Goal: Task Accomplishment & Management: Manage account settings

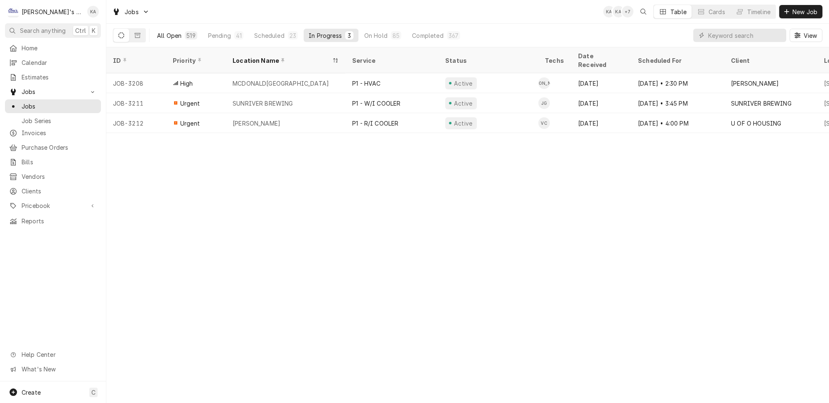
click at [157, 32] on div "All Open" at bounding box center [169, 35] width 25 height 9
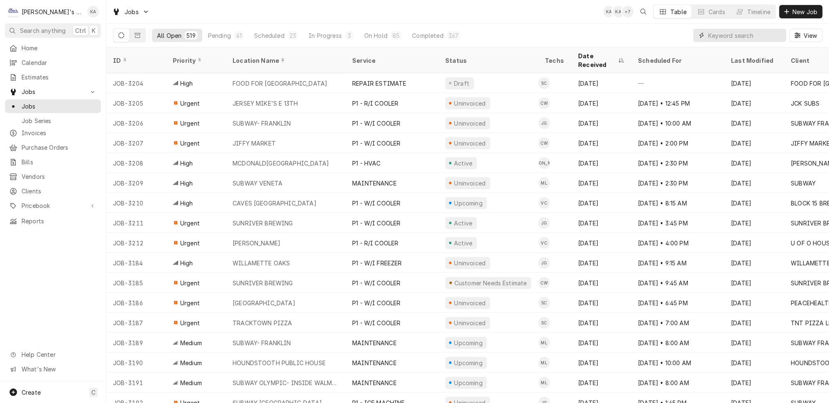
click at [726, 32] on input "Dynamic Content Wrapper" at bounding box center [745, 35] width 74 height 13
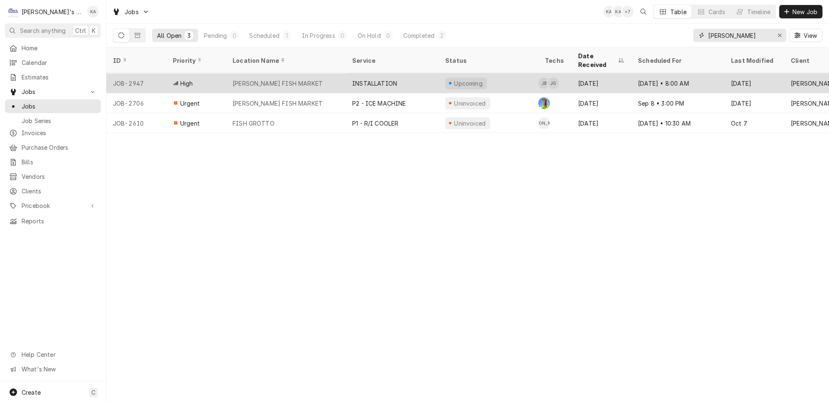
type input "newman"
click at [326, 73] on div "NEWMAN'S FISH MARKET" at bounding box center [286, 83] width 120 height 20
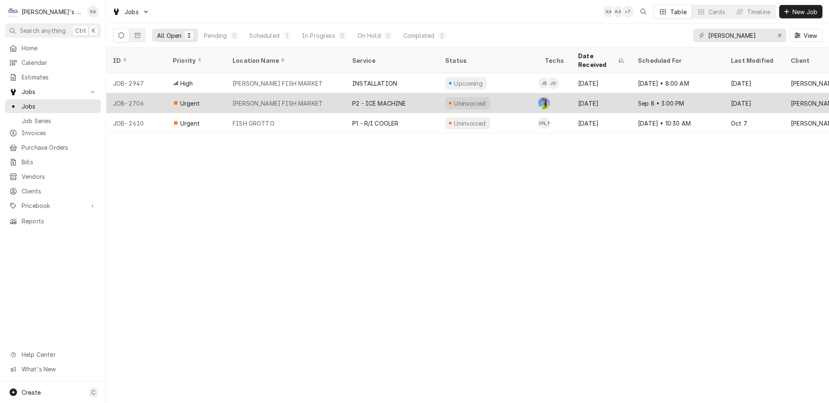
click at [306, 94] on div "NEWMAN'S FISH MARKET" at bounding box center [286, 103] width 120 height 20
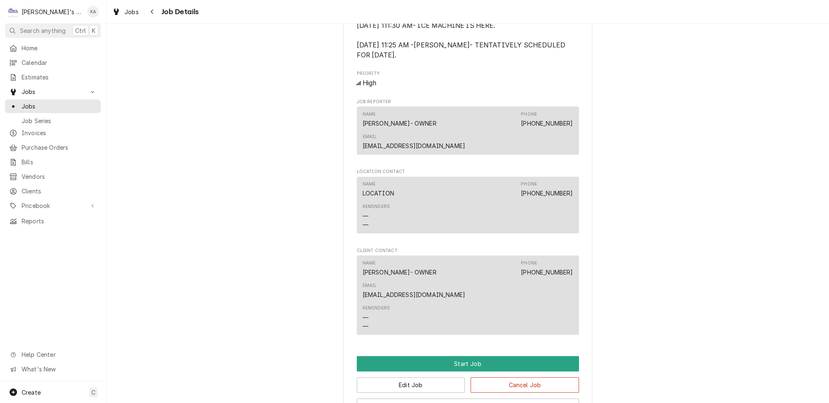
scroll to position [556, 0]
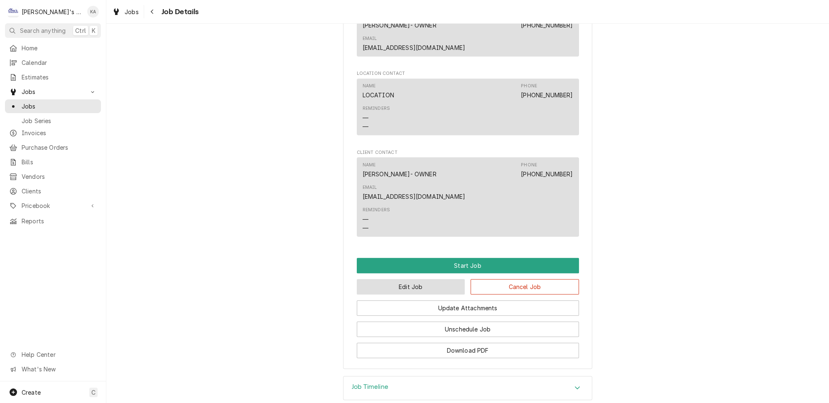
click at [400, 279] on button "Edit Job" at bounding box center [411, 286] width 108 height 15
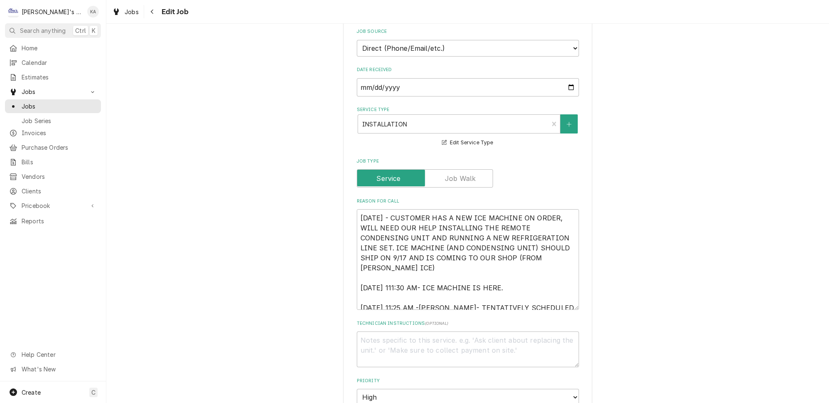
scroll to position [226, 0]
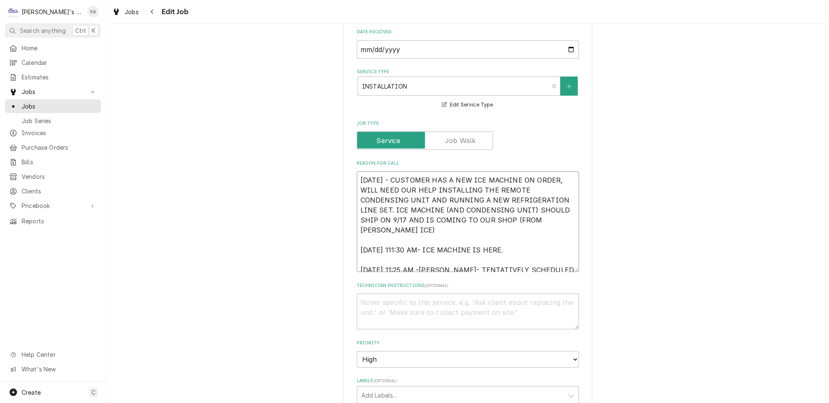
click at [393, 171] on textarea "[DATE] - CUSTOMER HAS A NEW ICE MACHINE ON ORDER, WILL NEED OUR HELP INSTALLING…" at bounding box center [468, 221] width 222 height 101
type textarea "x"
type textarea "9/15/2025 G- CUSTOMER HAS A NEW ICE MACHINE ON ORDER, WILL NEED OUR HELP INSTAL…"
type textarea "x"
type textarea "9/15/2025 GA- CUSTOMER HAS A NEW ICE MACHINE ON ORDER, WILL NEED OUR HELP INSTA…"
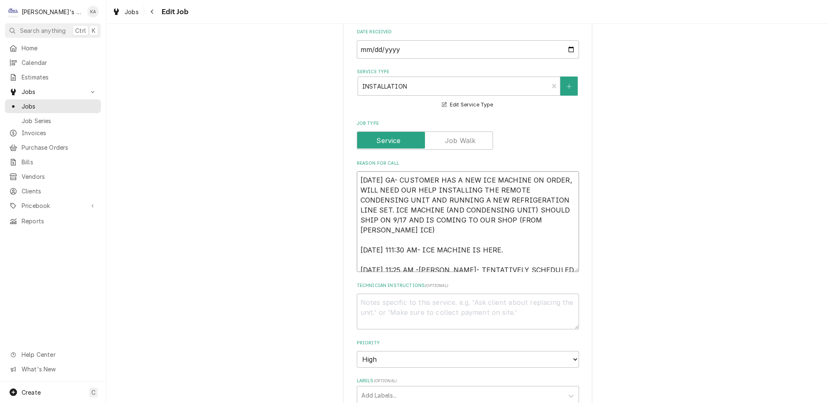
click at [400, 209] on textarea "9/15/2025 GA- CUSTOMER HAS A NEW ICE MACHINE ON ORDER, WILL NEED OUR HELP INSTA…" at bounding box center [468, 221] width 222 height 101
type textarea "x"
type textarea "9/15/2025 GA- CUSTOMER HAS A NEW ICE MACHINE ON ORDER, WILL NEED OUR HELP INSTA…"
type textarea "x"
type textarea "9/15/2025 GA- CUSTOMER HAS A NEW ICE MACHINE ON ORDER, WILL NEED OUR HELP INSTA…"
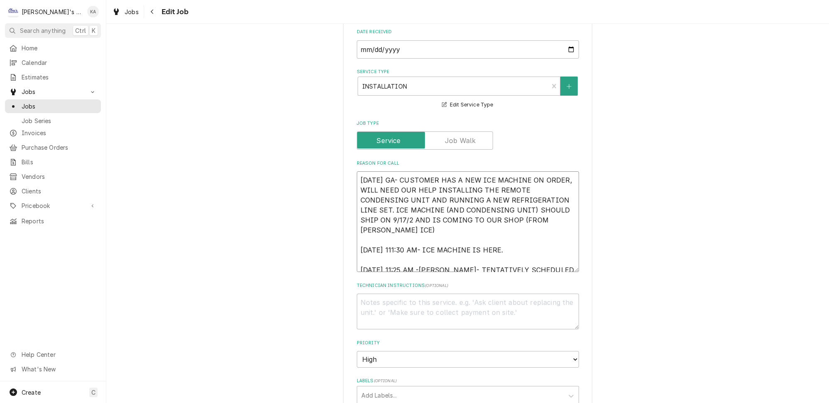
type textarea "x"
type textarea "9/15/2025 GA- CUSTOMER HAS A NEW ICE MACHINE ON ORDER, WILL NEED OUR HELP INSTA…"
type textarea "x"
type textarea "9/15/2025 GA- CUSTOMER HAS A NEW ICE MACHINE ON ORDER, WILL NEED OUR HELP INSTA…"
type textarea "x"
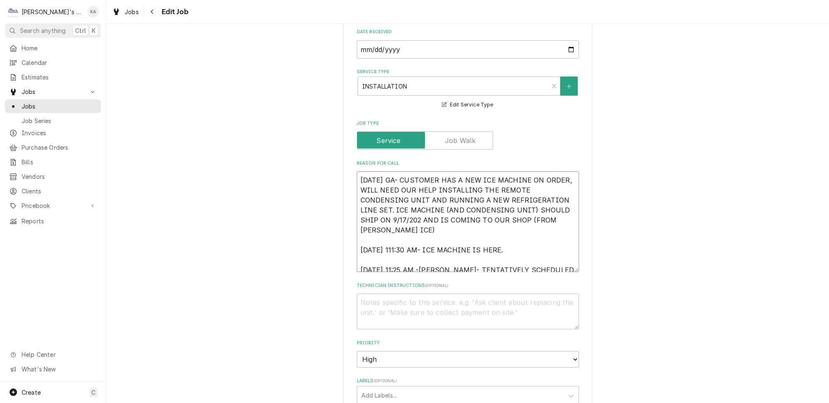
type textarea "9/15/2025 GA- CUSTOMER HAS A NEW ICE MACHINE ON ORDER, WILL NEED OUR HELP INSTA…"
drag, startPoint x: 564, startPoint y: 262, endPoint x: 565, endPoint y: 279, distance: 16.6
click at [565, 279] on textarea "9/15/2025 GA- CUSTOMER HAS A NEW ICE MACHINE ON ORDER, WILL NEED OUR HELP INSTA…" at bounding box center [468, 229] width 222 height 117
click at [399, 229] on textarea "9/15/2025 GA- CUSTOMER HAS A NEW ICE MACHINE ON ORDER, WILL NEED OUR HELP INSTA…" at bounding box center [468, 229] width 222 height 117
type textarea "x"
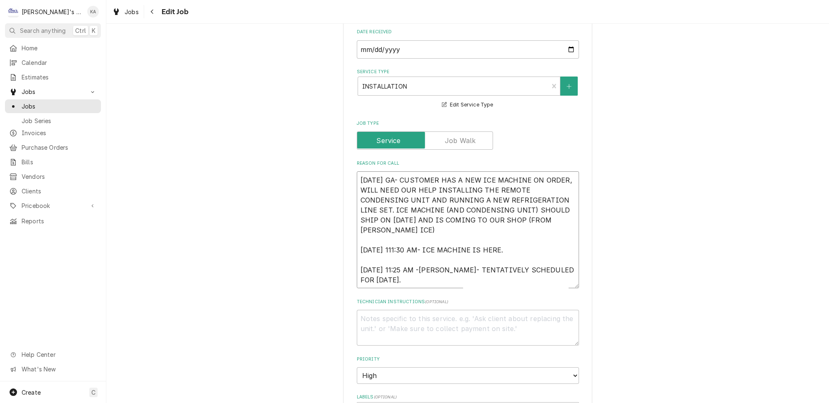
type textarea "9/15/2025 GA- CUSTOMER HAS A NEW ICE MACHINE ON ORDER, WILL NEED OUR HELP INSTA…"
click at [423, 247] on textarea "9/15/2025 GA- CUSTOMER HAS A NEW ICE MACHINE ON ORDER, WILL NEED OUR HELP INSTA…" at bounding box center [468, 229] width 222 height 117
type textarea "x"
type textarea "9/15/2025 GA- CUSTOMER HAS A NEW ICE MACHINE ON ORDER, WILL NEED OUR HELP INSTA…"
type textarea "x"
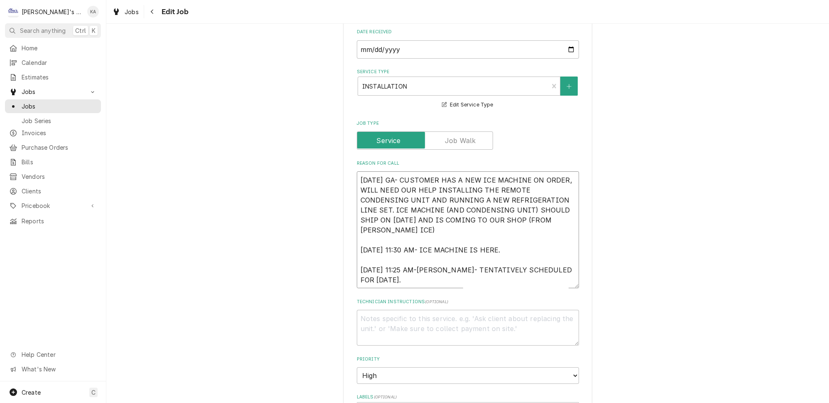
type textarea "9/15/2025 GA- CUSTOMER HAS A NEW ICE MACHINE ON ORDER, WILL NEED OUR HELP INSTA…"
click at [415, 256] on textarea "9/15/2025 GA- CUSTOMER HAS A NEW ICE MACHINE ON ORDER, WILL NEED OUR HELP INSTA…" at bounding box center [468, 229] width 222 height 117
type textarea "x"
type textarea "9/15/2025 GA- CUSTOMER HAS A NEW ICE MACHINE ON ORDER, WILL NEED OUR HELP INSTA…"
type textarea "x"
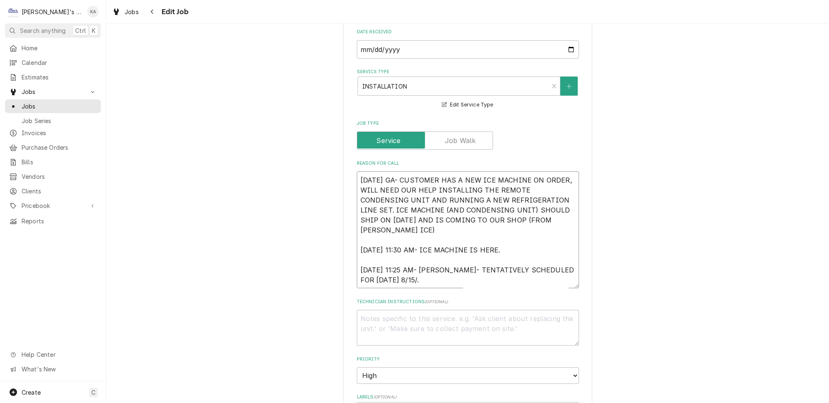
type textarea "9/15/2025 GA- CUSTOMER HAS A NEW ICE MACHINE ON ORDER, WILL NEED OUR HELP INSTA…"
type textarea "x"
type textarea "9/15/2025 GA- CUSTOMER HAS A NEW ICE MACHINE ON ORDER, WILL NEED OUR HELP INSTA…"
type textarea "x"
type textarea "9/15/2025 GA- CUSTOMER HAS A NEW ICE MACHINE ON ORDER, WILL NEED OUR HELP INSTA…"
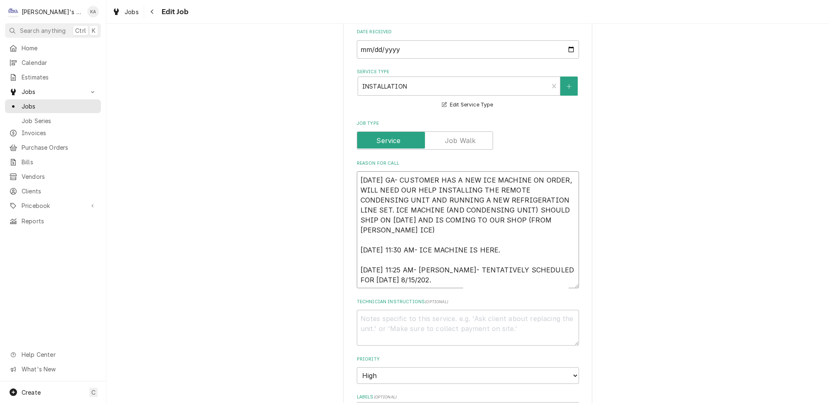
type textarea "x"
type textarea "9/15/2025 GA- CUSTOMER HAS A NEW ICE MACHINE ON ORDER, WILL NEED OUR HELP INSTA…"
type textarea "x"
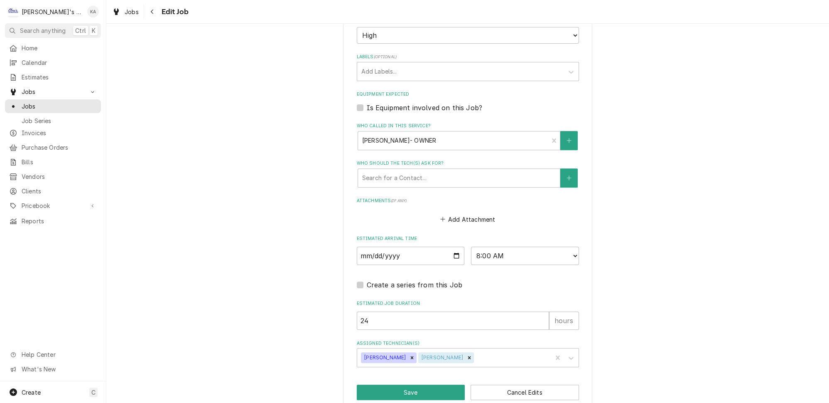
scroll to position [568, 0]
type textarea "9/15/2025 GA- CUSTOMER HAS A NEW ICE MACHINE ON ORDER, WILL NEED OUR HELP INSTA…"
click at [424, 383] on button "Save" at bounding box center [411, 390] width 108 height 15
type textarea "x"
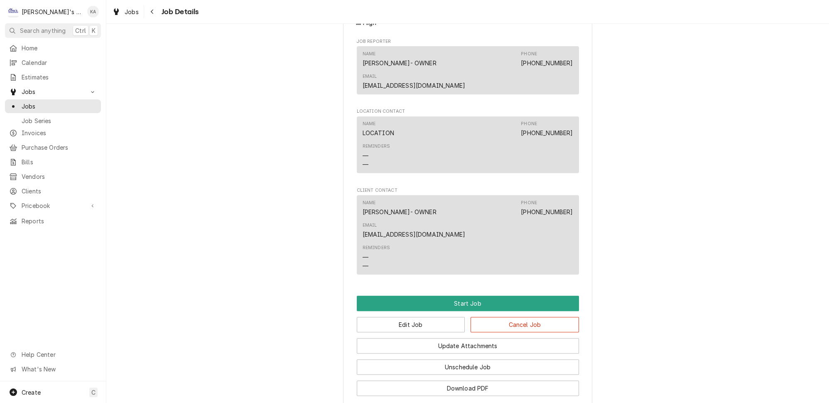
scroll to position [556, 0]
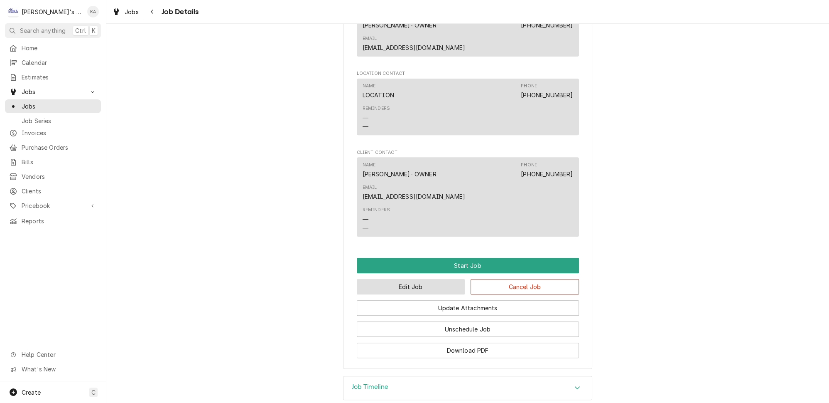
click at [411, 279] on button "Edit Job" at bounding box center [411, 286] width 108 height 15
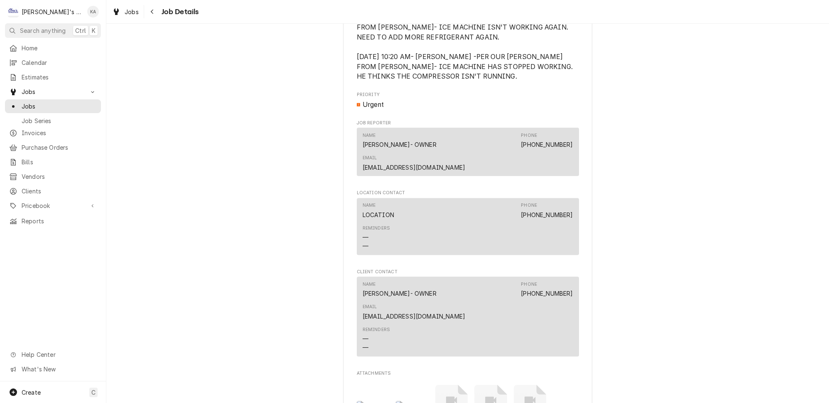
scroll to position [642, 0]
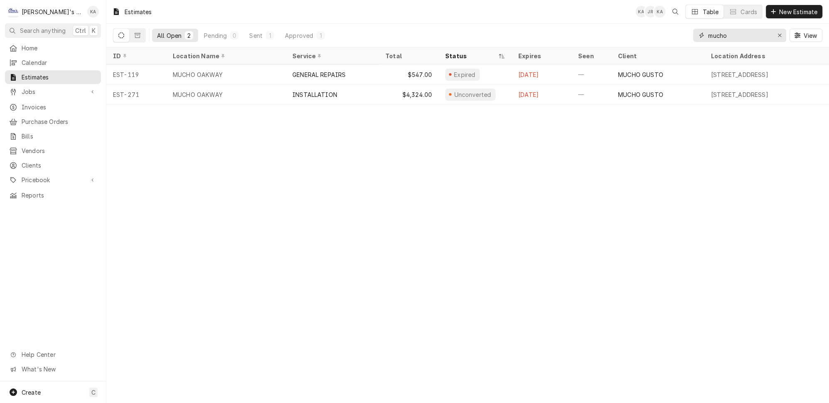
click at [781, 34] on icon "Erase input" at bounding box center [780, 35] width 5 height 6
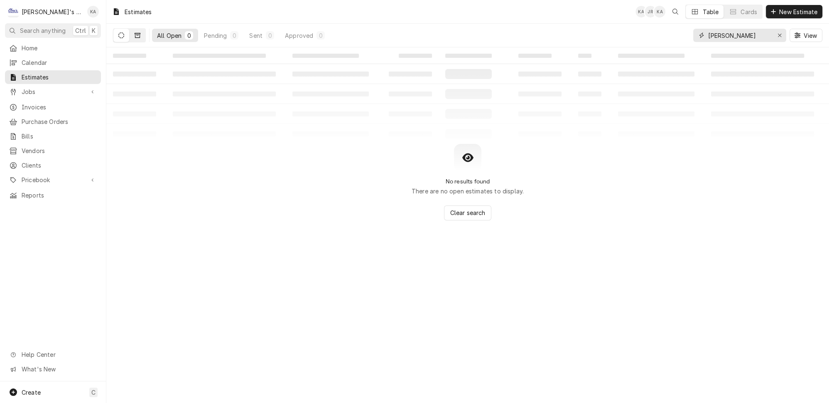
type input "[PERSON_NAME]"
click at [135, 33] on icon "Dynamic Content Wrapper" at bounding box center [138, 35] width 6 height 6
click at [780, 32] on div "Erase input" at bounding box center [780, 35] width 8 height 8
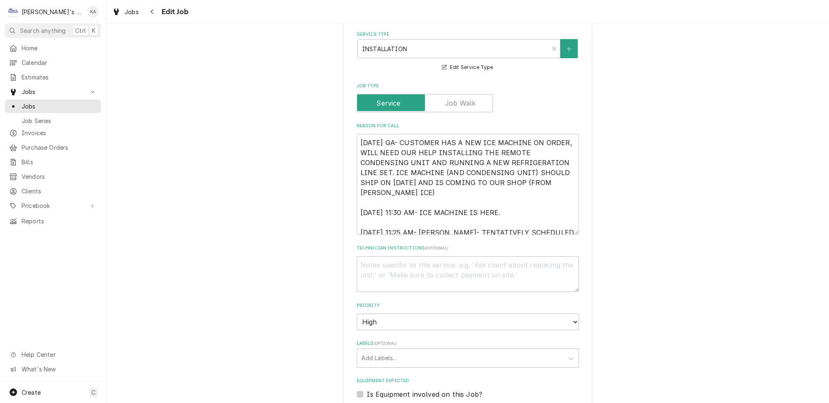
scroll to position [264, 0]
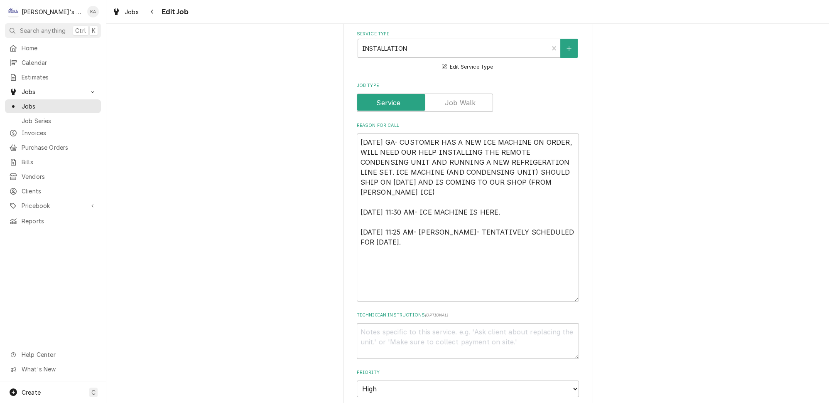
drag, startPoint x: 564, startPoint y: 224, endPoint x: 557, endPoint y: 292, distance: 68.5
click at [557, 292] on textarea "[DATE] GA- CUSTOMER HAS A NEW ICE MACHINE ON ORDER, WILL NEED OUR HELP INSTALLI…" at bounding box center [468, 217] width 222 height 168
click at [466, 217] on textarea "9/15/2025 GA- CUSTOMER HAS A NEW ICE MACHINE ON ORDER, WILL NEED OUR HELP INSTA…" at bounding box center [468, 217] width 222 height 168
type textarea "x"
type textarea "9/15/2025 GA- CUSTOMER HAS A NEW ICE MACHINE ON ORDER, WILL NEED OUR HELP INSTA…"
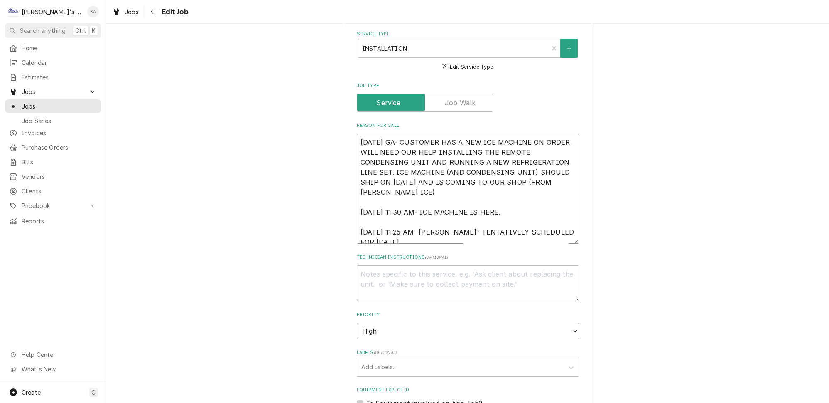
type textarea "x"
type textarea "9/15/2025 GA- CUSTOMER HAS A NEW ICE MACHINE ON ORDER, WILL NEED OUR HELP INSTA…"
type textarea "x"
type textarea "9/15/2025 GA- CUSTOMER HAS A NEW ICE MACHINE ON ORDER, WILL NEED OUR HELP INSTA…"
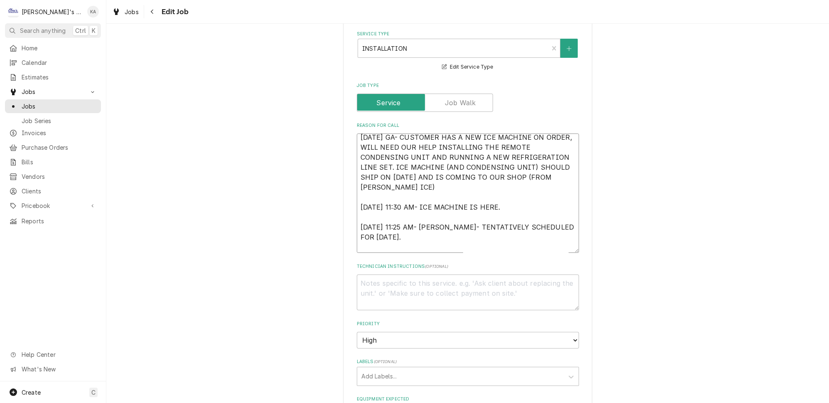
type textarea "x"
type textarea "9/15/2025 GA- CUSTOMER HAS A NEW ICE MACHINE ON ORDER, WILL NEED OUR HELP INSTA…"
type textarea "x"
type textarea "9/15/2025 GA- CUSTOMER HAS A NEW ICE MACHINE ON ORDER, WILL NEED OUR HELP INSTA…"
type textarea "x"
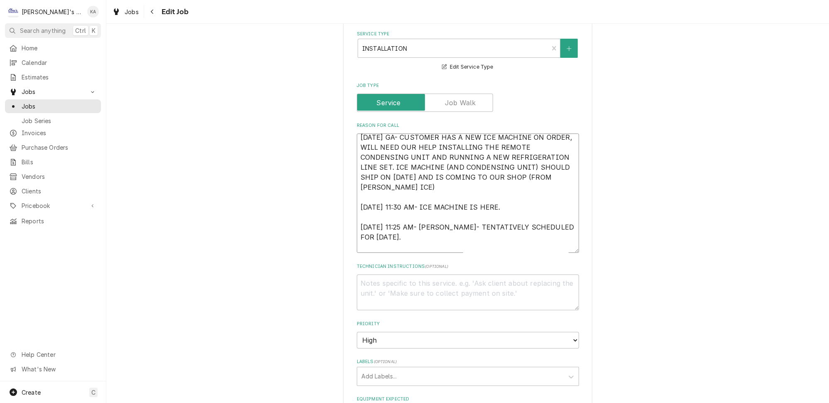
type textarea "9/15/2025 GA- CUSTOMER HAS A NEW ICE MACHINE ON ORDER, WILL NEED OUR HELP INSTA…"
type textarea "x"
type textarea "9/15/2025 GA- CUSTOMER HAS A NEW ICE MACHINE ON ORDER, WILL NEED OUR HELP INSTA…"
type textarea "x"
type textarea "9/15/2025 GA- CUSTOMER HAS A NEW ICE MACHINE ON ORDER, WILL NEED OUR HELP INSTA…"
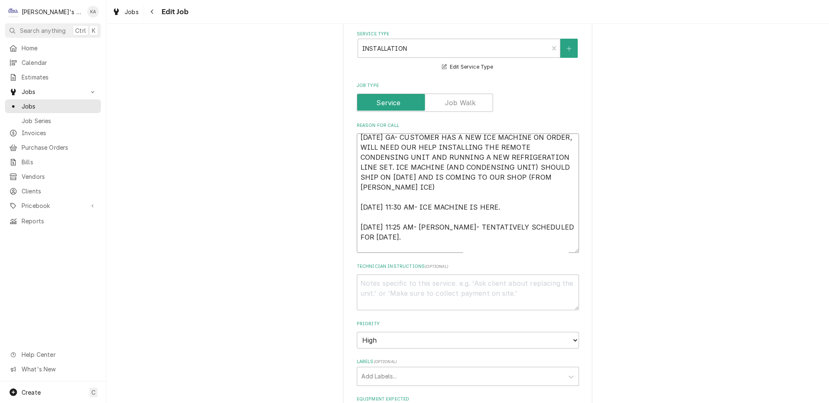
type textarea "x"
type textarea "9/15/2025 GA- CUSTOMER HAS A NEW ICE MACHINE ON ORDER, WILL NEED OUR HELP INSTA…"
type textarea "x"
type textarea "9/15/2025 GA- CUSTOMER HAS A NEW ICE MACHINE ON ORDER, WILL NEED OUR HELP INSTA…"
type textarea "x"
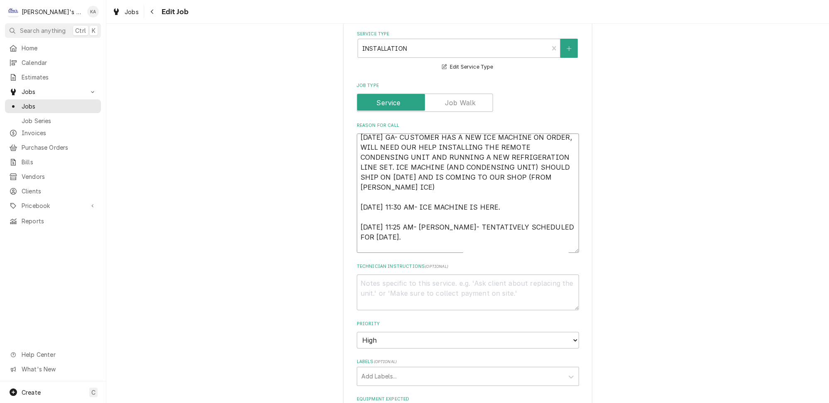
type textarea "9/15/2025 GA- CUSTOMER HAS A NEW ICE MACHINE ON ORDER, WILL NEED OUR HELP INSTA…"
type textarea "x"
type textarea "9/15/2025 GA- CUSTOMER HAS A NEW ICE MACHINE ON ORDER, WILL NEED OUR HELP INSTA…"
type textarea "x"
type textarea "9/15/2025 GA- CUSTOMER HAS A NEW ICE MACHINE ON ORDER, WILL NEED OUR HELP INSTA…"
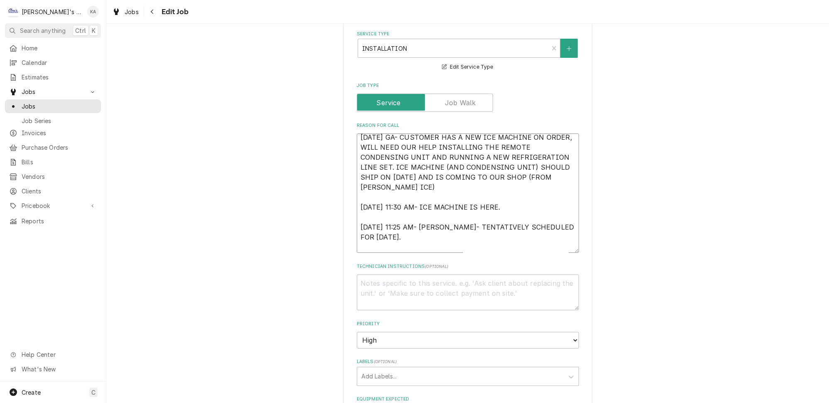
type textarea "x"
type textarea "9/15/2025 GA- CUSTOMER HAS A NEW ICE MACHINE ON ORDER, WILL NEED OUR HELP INSTA…"
type textarea "x"
type textarea "9/15/2025 GA- CUSTOMER HAS A NEW ICE MACHINE ON ORDER, WILL NEED OUR HELP INSTA…"
type textarea "x"
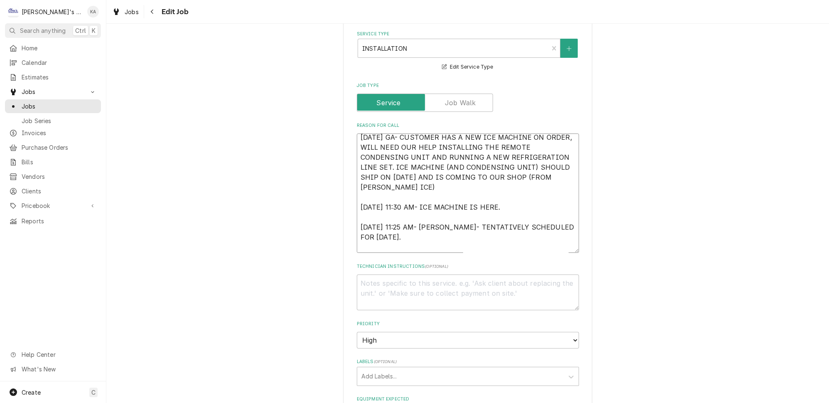
type textarea "9/15/2025 GA- CUSTOMER HAS A NEW ICE MACHINE ON ORDER, WILL NEED OUR HELP INSTA…"
type textarea "x"
type textarea "9/15/2025 GA- CUSTOMER HAS A NEW ICE MACHINE ON ORDER, WILL NEED OUR HELP INSTA…"
type textarea "x"
type textarea "9/15/2025 GA- CUSTOMER HAS A NEW ICE MACHINE ON ORDER, WILL NEED OUR HELP INSTA…"
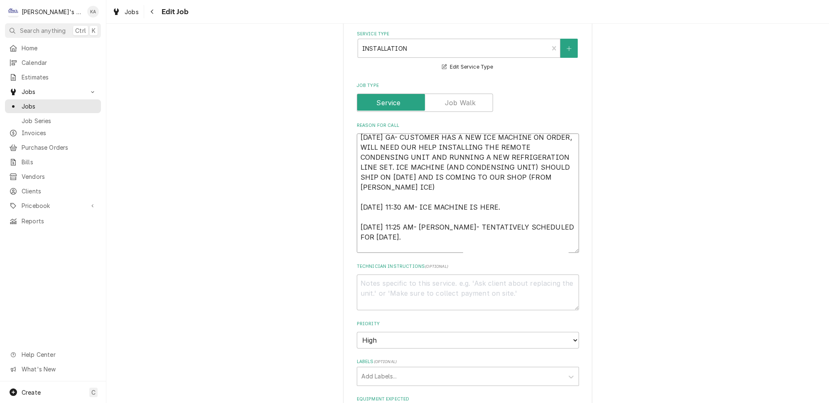
type textarea "x"
type textarea "9/15/2025 GA- CUSTOMER HAS A NEW ICE MACHINE ON ORDER, WILL NEED OUR HELP INSTA…"
type textarea "x"
type textarea "9/15/2025 GA- CUSTOMER HAS A NEW ICE MACHINE ON ORDER, WILL NEED OUR HELP INSTA…"
type textarea "x"
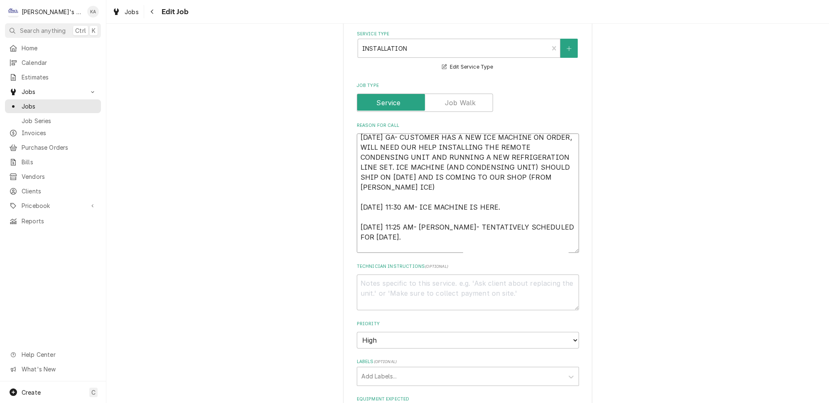
type textarea "9/15/2025 GA- CUSTOMER HAS A NEW ICE MACHINE ON ORDER, WILL NEED OUR HELP INSTA…"
click at [440, 241] on textarea "9/15/2025 GA- CUSTOMER HAS A NEW ICE MACHINE ON ORDER, WILL NEED OUR HELP INSTA…" at bounding box center [468, 192] width 222 height 119
type textarea "x"
type textarea "9/15/2025 GA- CUSTOMER HAS A NEW ICE MACHINE ON ORDER, WILL NEED OUR HELP INSTA…"
type textarea "x"
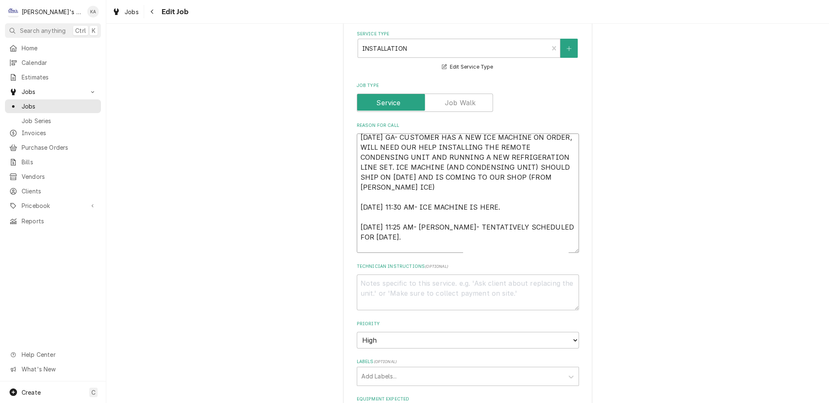
type textarea "9/15/2025 GA- CUSTOMER HAS A NEW ICE MACHINE ON ORDER, WILL NEED OUR HELP INSTA…"
type textarea "x"
type textarea "9/15/2025 GA- CUSTOMER HAS A NEW ICE MACHINE ON ORDER, WILL NEED OUR HELP INSTA…"
type textarea "x"
type textarea "9/15/2025 GA- CUSTOMER HAS A NEW ICE MACHINE ON ORDER, WILL NEED OUR HELP INSTA…"
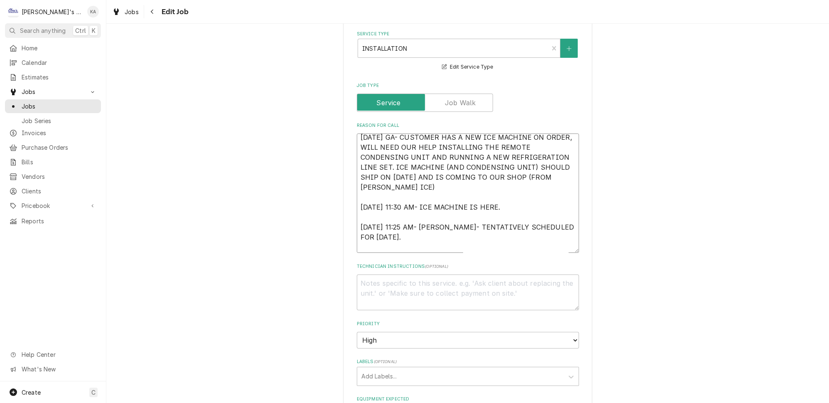
type textarea "x"
type textarea "9/15/2025 GA- CUSTOMER HAS A NEW ICE MACHINE ON ORDER, WILL NEED OUR HELP INSTA…"
type textarea "x"
type textarea "9/15/2025 GA- CUSTOMER HAS A NEW ICE MACHINE ON ORDER, WILL NEED OUR HELP INSTA…"
type textarea "x"
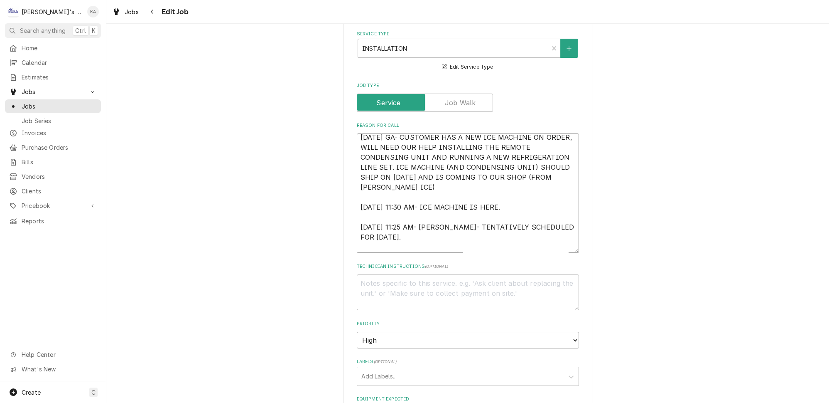
type textarea "9/15/2025 GA- CUSTOMER HAS A NEW ICE MACHINE ON ORDER, WILL NEED OUR HELP INSTA…"
type textarea "x"
type textarea "9/15/2025 GA- CUSTOMER HAS A NEW ICE MACHINE ON ORDER, WILL NEED OUR HELP INSTA…"
type textarea "x"
type textarea "9/15/2025 GA- CUSTOMER HAS A NEW ICE MACHINE ON ORDER, WILL NEED OUR HELP INSTA…"
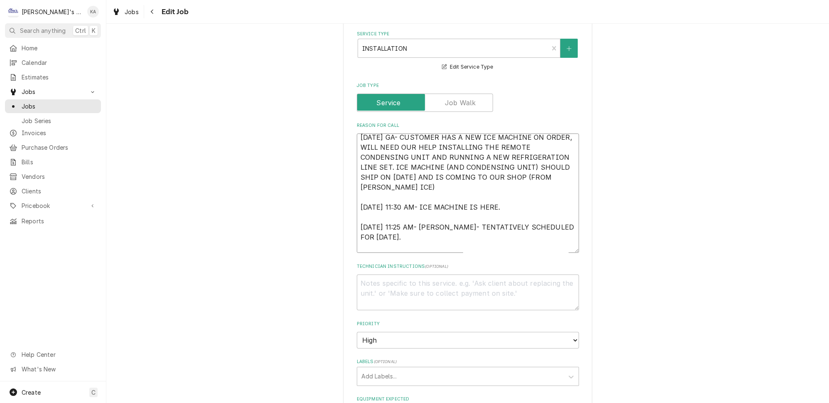
type textarea "x"
type textarea "9/15/2025 GA- CUSTOMER HAS A NEW ICE MACHINE ON ORDER, WILL NEED OUR HELP INSTA…"
type textarea "x"
type textarea "9/15/2025 GA- CUSTOMER HAS A NEW ICE MACHINE ON ORDER, WILL NEED OUR HELP INSTA…"
type textarea "x"
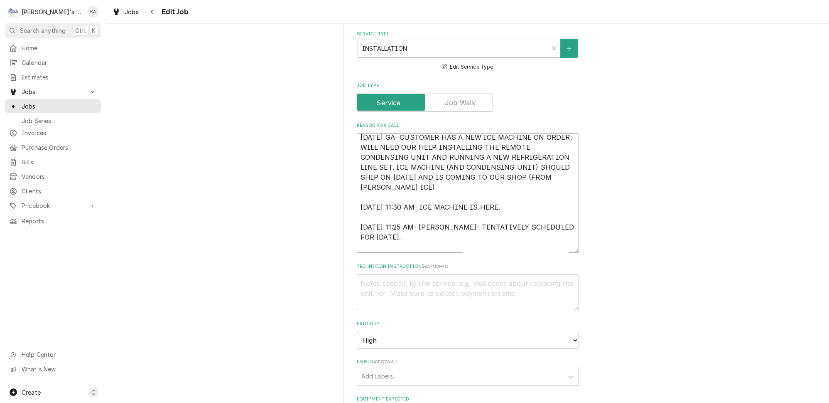
type textarea "9/15/2025 GA- CUSTOMER HAS A NEW ICE MACHINE ON ORDER, WILL NEED OUR HELP INSTA…"
type textarea "x"
type textarea "9/15/2025 GA- CUSTOMER HAS A NEW ICE MACHINE ON ORDER, WILL NEED OUR HELP INSTA…"
type textarea "x"
type textarea "9/15/2025 GA- CUSTOMER HAS A NEW ICE MACHINE ON ORDER, WILL NEED OUR HELP INSTA…"
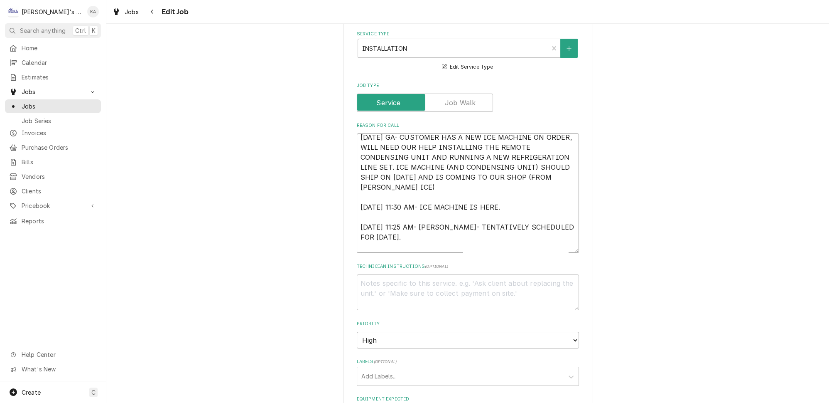
type textarea "x"
type textarea "9/15/2025 GA- CUSTOMER HAS A NEW ICE MACHINE ON ORDER, WILL NEED OUR HELP INSTA…"
type textarea "x"
type textarea "9/15/2025 GA- CUSTOMER HAS A NEW ICE MACHINE ON ORDER, WILL NEED OUR HELP INSTA…"
type textarea "x"
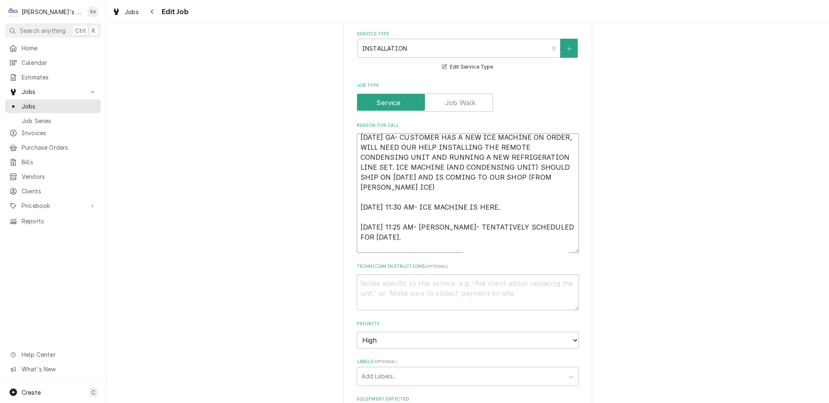
type textarea "9/15/2025 GA- CUSTOMER HAS A NEW ICE MACHINE ON ORDER, WILL NEED OUR HELP INSTA…"
type textarea "x"
type textarea "9/15/2025 GA- CUSTOMER HAS A NEW ICE MACHINE ON ORDER, WILL NEED OUR HELP INSTA…"
type textarea "x"
type textarea "9/15/2025 GA- CUSTOMER HAS A NEW ICE MACHINE ON ORDER, WILL NEED OUR HELP INSTA…"
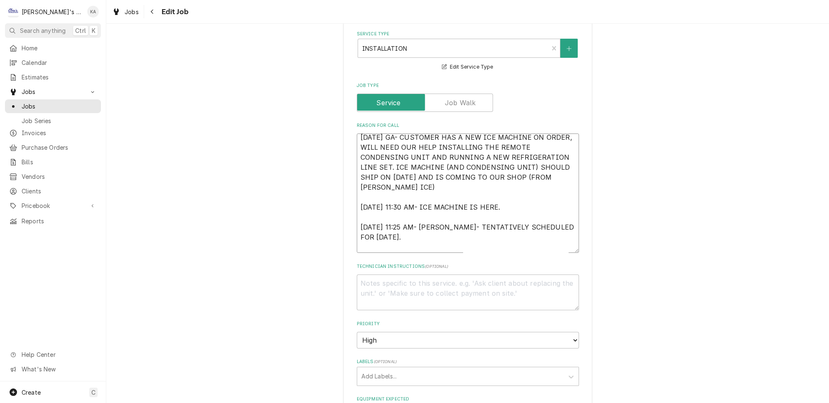
type textarea "x"
type textarea "9/15/2025 GA- CUSTOMER HAS A NEW ICE MACHINE ON ORDER, WILL NEED OUR HELP INSTA…"
type textarea "x"
type textarea "9/15/2025 GA- CUSTOMER HAS A NEW ICE MACHINE ON ORDER, WILL NEED OUR HELP INSTA…"
type textarea "x"
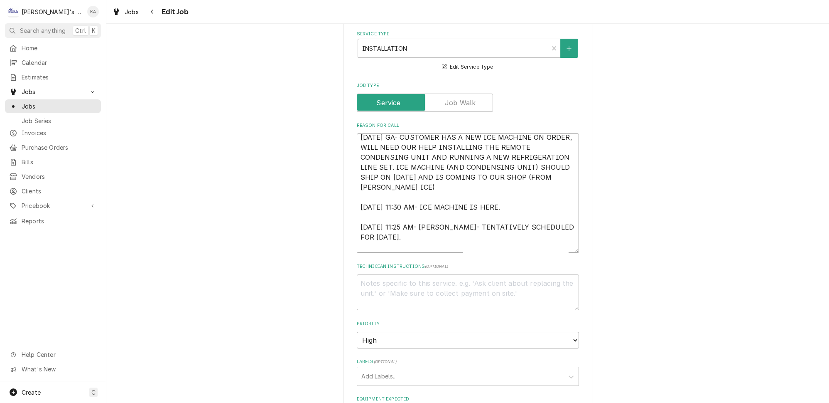
type textarea "9/15/2025 GA- CUSTOMER HAS A NEW ICE MACHINE ON ORDER, WILL NEED OUR HELP INSTA…"
type textarea "x"
type textarea "9/15/2025 GA- CUSTOMER HAS A NEW ICE MACHINE ON ORDER, WILL NEED OUR HELP INSTA…"
type textarea "x"
type textarea "9/15/2025 GA- CUSTOMER HAS A NEW ICE MACHINE ON ORDER, WILL NEED OUR HELP INSTA…"
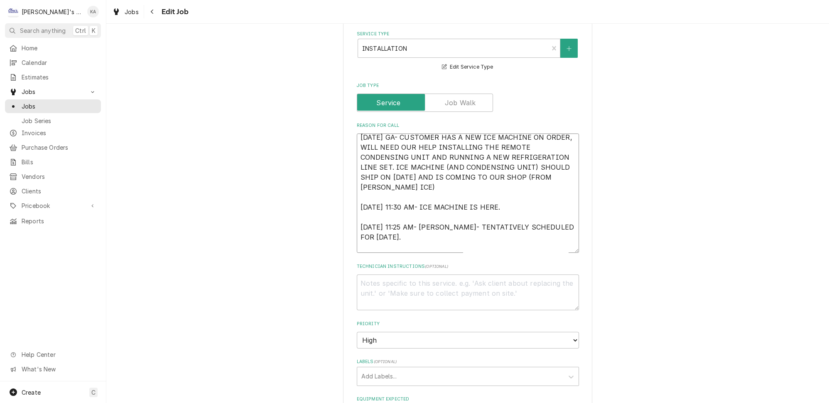
type textarea "x"
type textarea "9/15/2025 GA- CUSTOMER HAS A NEW ICE MACHINE ON ORDER, WILL NEED OUR HELP INSTA…"
type textarea "x"
type textarea "9/15/2025 GA- CUSTOMER HAS A NEW ICE MACHINE ON ORDER, WILL NEED OUR HELP INSTA…"
type textarea "x"
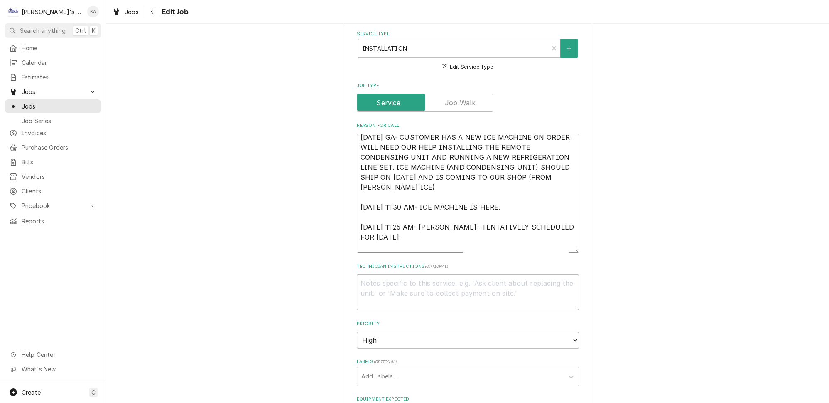
type textarea "9/15/2025 GA- CUSTOMER HAS A NEW ICE MACHINE ON ORDER, WILL NEED OUR HELP INSTA…"
type textarea "x"
type textarea "9/15/2025 GA- CUSTOMER HAS A NEW ICE MACHINE ON ORDER, WILL NEED OUR HELP INSTA…"
type textarea "x"
type textarea "9/15/2025 GA- CUSTOMER HAS A NEW ICE MACHINE ON ORDER, WILL NEED OUR HELP INSTA…"
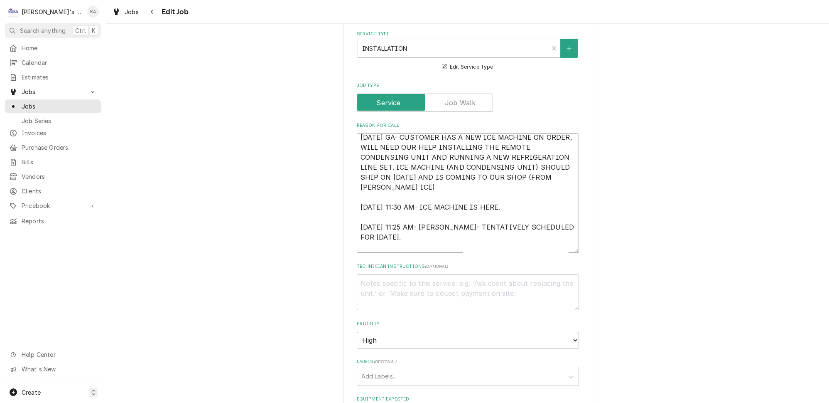
type textarea "x"
type textarea "9/15/2025 GA- CUSTOMER HAS A NEW ICE MACHINE ON ORDER, WILL NEED OUR HELP INSTA…"
type textarea "x"
type textarea "9/15/2025 GA- CUSTOMER HAS A NEW ICE MACHINE ON ORDER, WILL NEED OUR HELP INSTA…"
type textarea "x"
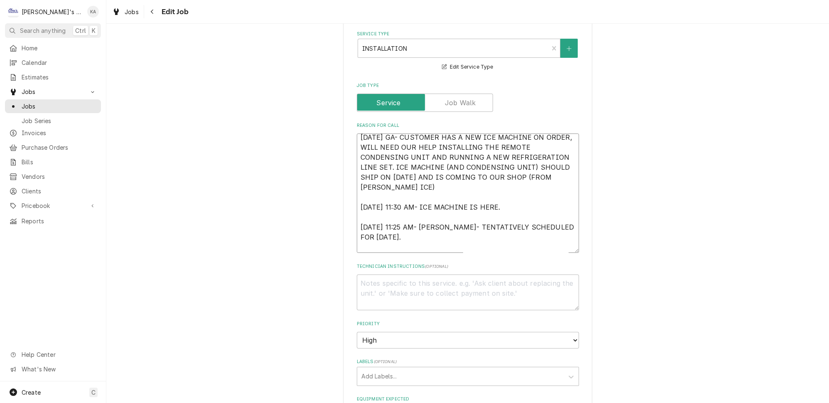
type textarea "9/15/2025 GA- CUSTOMER HAS A NEW ICE MACHINE ON ORDER, WILL NEED OUR HELP INSTA…"
type textarea "x"
type textarea "9/15/2025 GA- CUSTOMER HAS A NEW ICE MACHINE ON ORDER, WILL NEED OUR HELP INSTA…"
type textarea "x"
type textarea "9/15/2025 GA- CUSTOMER HAS A NEW ICE MACHINE ON ORDER, WILL NEED OUR HELP INSTA…"
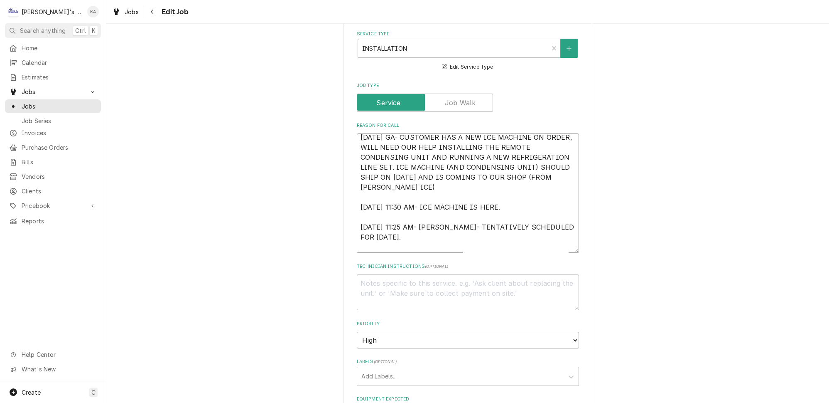
type textarea "x"
type textarea "9/15/2025 GA- CUSTOMER HAS A NEW ICE MACHINE ON ORDER, WILL NEED OUR HELP INSTA…"
type textarea "x"
type textarea "9/15/2025 GA- CUSTOMER HAS A NEW ICE MACHINE ON ORDER, WILL NEED OUR HELP INSTA…"
type textarea "x"
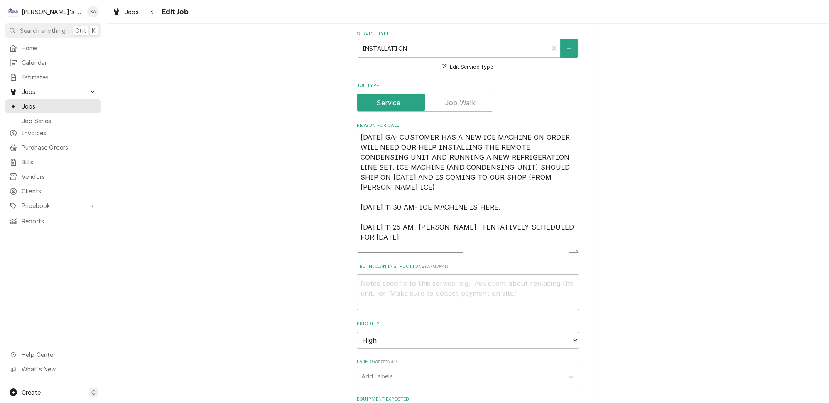
type textarea "9/15/2025 GA- CUSTOMER HAS A NEW ICE MACHINE ON ORDER, WILL NEED OUR HELP INSTA…"
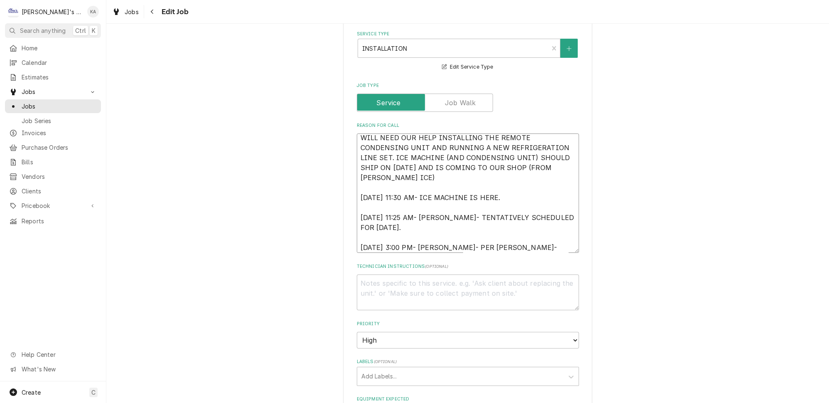
type textarea "x"
type textarea "9/15/2025 GA- CUSTOMER HAS A NEW ICE MACHINE ON ORDER, WILL NEED OUR HELP INSTA…"
type textarea "x"
type textarea "9/15/2025 GA- CUSTOMER HAS A NEW ICE MACHINE ON ORDER, WILL NEED OUR HELP INSTA…"
type textarea "x"
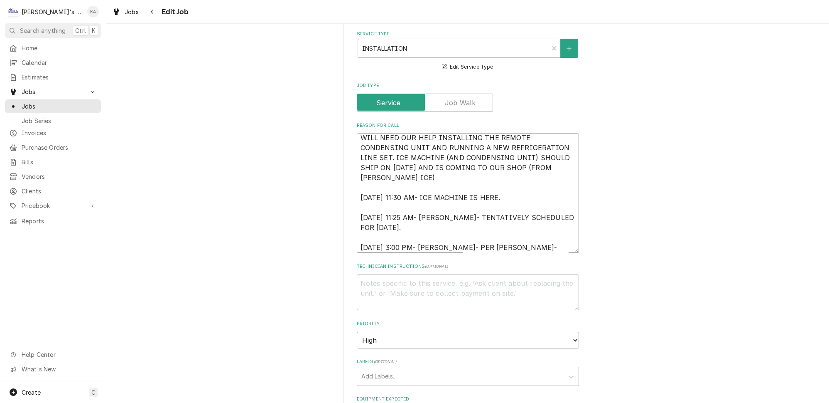
type textarea "9/15/2025 GA- CUSTOMER HAS A NEW ICE MACHINE ON ORDER, WILL NEED OUR HELP INSTA…"
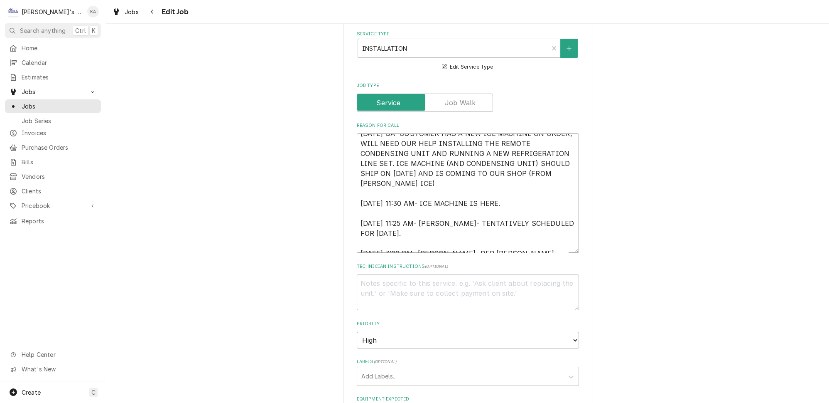
type textarea "x"
type textarea "9/15/2025 GA- CUSTOMER HAS A NEW ICE MACHINE ON ORDER, WILL NEED OUR HELP INSTA…"
type textarea "x"
type textarea "9/15/2025 GA- CUSTOMER HAS A NEW ICE MACHINE ON ORDER, WILL NEED OUR HELP INSTA…"
type textarea "x"
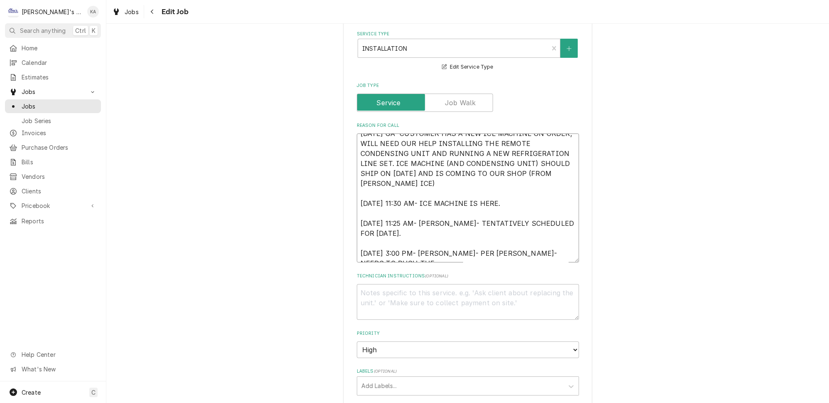
type textarea "9/15/2025 GA- CUSTOMER HAS A NEW ICE MACHINE ON ORDER, WILL NEED OUR HELP INSTA…"
type textarea "x"
type textarea "9/15/2025 GA- CUSTOMER HAS A NEW ICE MACHINE ON ORDER, WILL NEED OUR HELP INSTA…"
type textarea "x"
type textarea "9/15/2025 GA- CUSTOMER HAS A NEW ICE MACHINE ON ORDER, WILL NEED OUR HELP INSTA…"
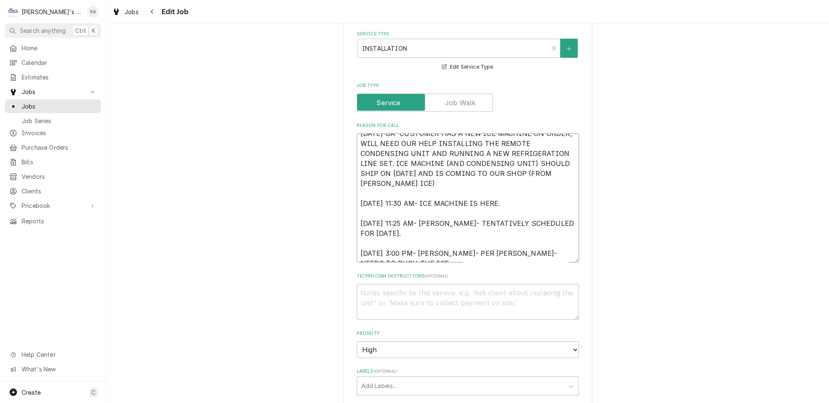
type textarea "x"
type textarea "9/15/2025 GA- CUSTOMER HAS A NEW ICE MACHINE ON ORDER, WILL NEED OUR HELP INSTA…"
type textarea "x"
type textarea "9/15/2025 GA- CUSTOMER HAS A NEW ICE MACHINE ON ORDER, WILL NEED OUR HELP INSTA…"
type textarea "x"
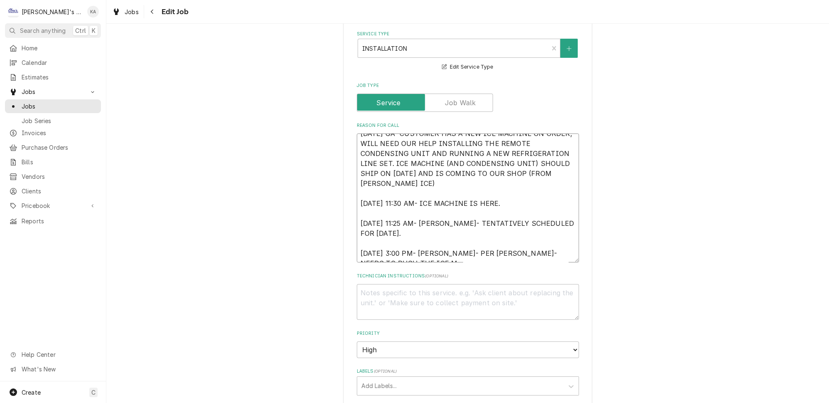
type textarea "9/15/2025 GA- CUSTOMER HAS A NEW ICE MACHINE ON ORDER, WILL NEED OUR HELP INSTA…"
type textarea "x"
type textarea "9/15/2025 GA- CUSTOMER HAS A NEW ICE MACHINE ON ORDER, WILL NEED OUR HELP INSTA…"
type textarea "x"
type textarea "9/15/2025 GA- CUSTOMER HAS A NEW ICE MACHINE ON ORDER, WILL NEED OUR HELP INSTA…"
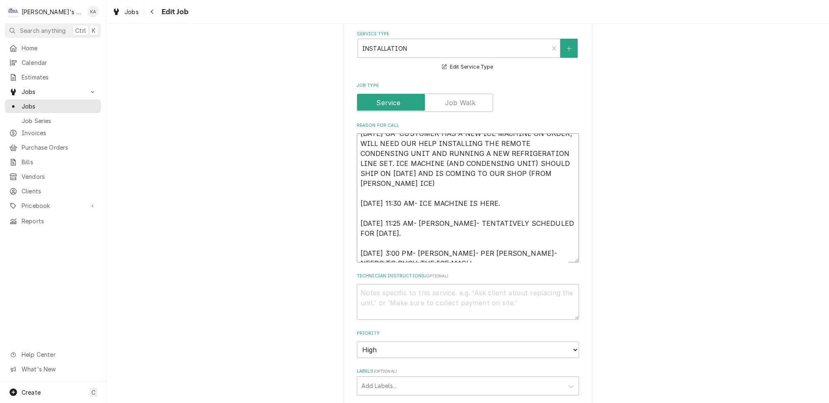
type textarea "x"
type textarea "9/15/2025 GA- CUSTOMER HAS A NEW ICE MACHINE ON ORDER, WILL NEED OUR HELP INSTA…"
type textarea "x"
type textarea "9/15/2025 GA- CUSTOMER HAS A NEW ICE MACHINE ON ORDER, WILL NEED OUR HELP INSTA…"
type textarea "x"
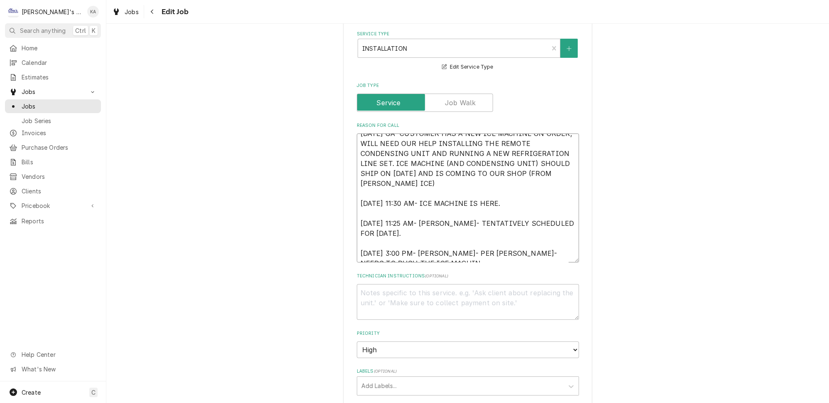
type textarea "9/15/2025 GA- CUSTOMER HAS A NEW ICE MACHINE ON ORDER, WILL NEED OUR HELP INSTA…"
type textarea "x"
type textarea "9/15/2025 GA- CUSTOMER HAS A NEW ICE MACHINE ON ORDER, WILL NEED OUR HELP INSTA…"
type textarea "x"
type textarea "9/15/2025 GA- CUSTOMER HAS A NEW ICE MACHINE ON ORDER, WILL NEED OUR HELP INSTA…"
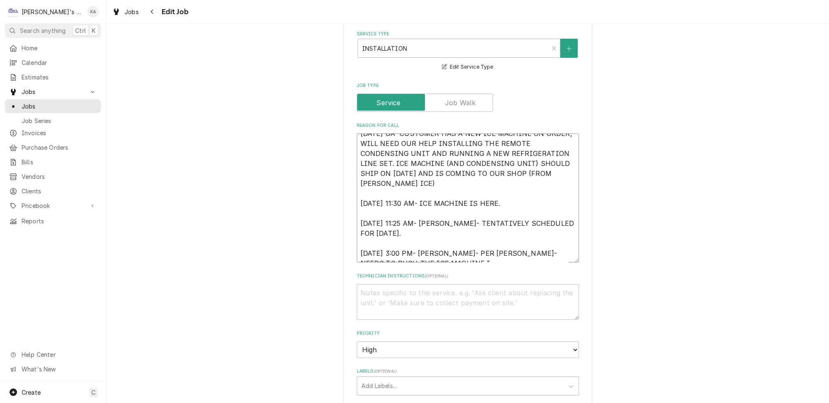
type textarea "x"
type textarea "9/15/2025 GA- CUSTOMER HAS A NEW ICE MACHINE ON ORDER, WILL NEED OUR HELP INSTA…"
type textarea "x"
type textarea "9/15/2025 GA- CUSTOMER HAS A NEW ICE MACHINE ON ORDER, WILL NEED OUR HELP INSTA…"
type textarea "x"
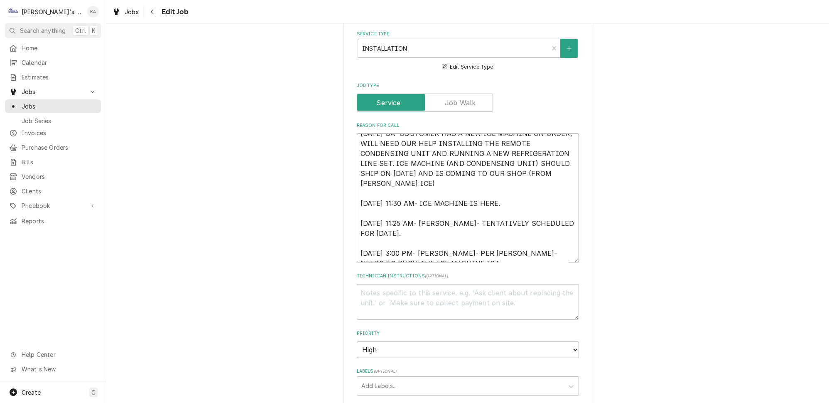
type textarea "9/15/2025 GA- CUSTOMER HAS A NEW ICE MACHINE ON ORDER, WILL NEED OUR HELP INSTA…"
type textarea "x"
type textarea "9/15/2025 GA- CUSTOMER HAS A NEW ICE MACHINE ON ORDER, WILL NEED OUR HELP INSTA…"
type textarea "x"
type textarea "9/15/2025 GA- CUSTOMER HAS A NEW ICE MACHINE ON ORDER, WILL NEED OUR HELP INSTA…"
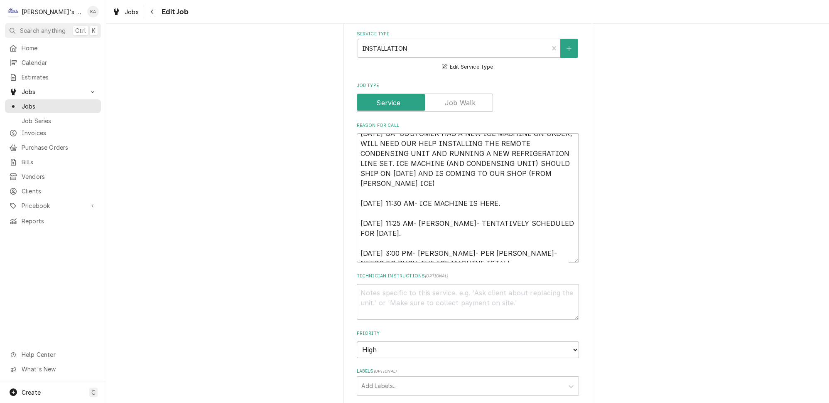
type textarea "x"
type textarea "9/15/2025 GA- CUSTOMER HAS A NEW ICE MACHINE ON ORDER, WILL NEED OUR HELP INSTA…"
type textarea "x"
type textarea "9/15/2025 GA- CUSTOMER HAS A NEW ICE MACHINE ON ORDER, WILL NEED OUR HELP INSTA…"
type textarea "x"
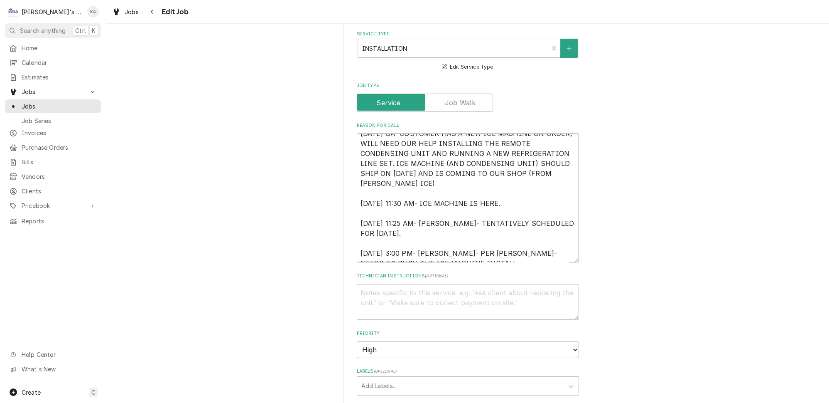
type textarea "9/15/2025 GA- CUSTOMER HAS A NEW ICE MACHINE ON ORDER, WILL NEED OUR HELP INSTA…"
type textarea "x"
type textarea "9/15/2025 GA- CUSTOMER HAS A NEW ICE MACHINE ON ORDER, WILL NEED OUR HELP INSTA…"
type textarea "x"
type textarea "9/15/2025 GA- CUSTOMER HAS A NEW ICE MACHINE ON ORDER, WILL NEED OUR HELP INSTA…"
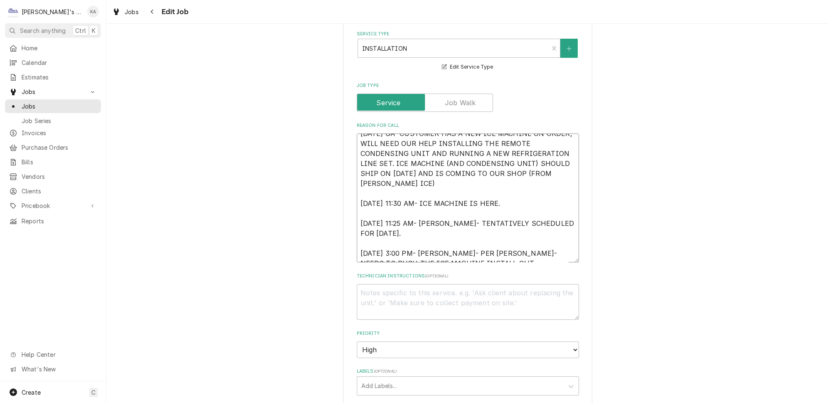
type textarea "x"
type textarea "9/15/2025 GA- CUSTOMER HAS A NEW ICE MACHINE ON ORDER, WILL NEED OUR HELP INSTA…"
type textarea "x"
type textarea "9/15/2025 GA- CUSTOMER HAS A NEW ICE MACHINE ON ORDER, WILL NEED OUR HELP INSTA…"
type textarea "x"
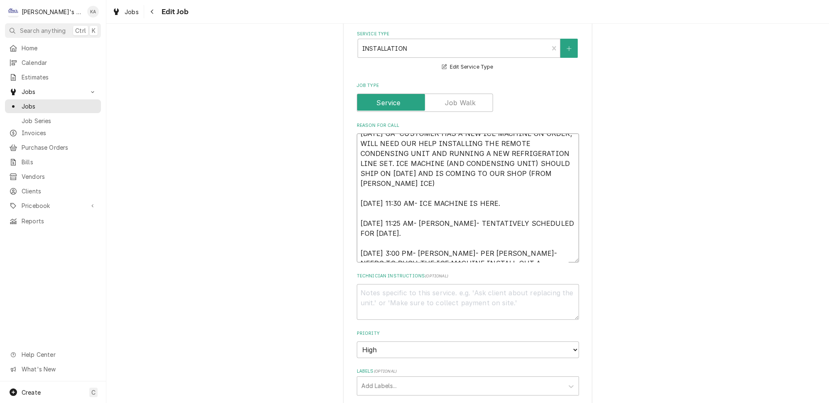
type textarea "9/15/2025 GA- CUSTOMER HAS A NEW ICE MACHINE ON ORDER, WILL NEED OUR HELP INSTA…"
type textarea "x"
type textarea "9/15/2025 GA- CUSTOMER HAS A NEW ICE MACHINE ON ORDER, WILL NEED OUR HELP INSTA…"
type textarea "x"
type textarea "9/15/2025 GA- CUSTOMER HAS A NEW ICE MACHINE ON ORDER, WILL NEED OUR HELP INSTA…"
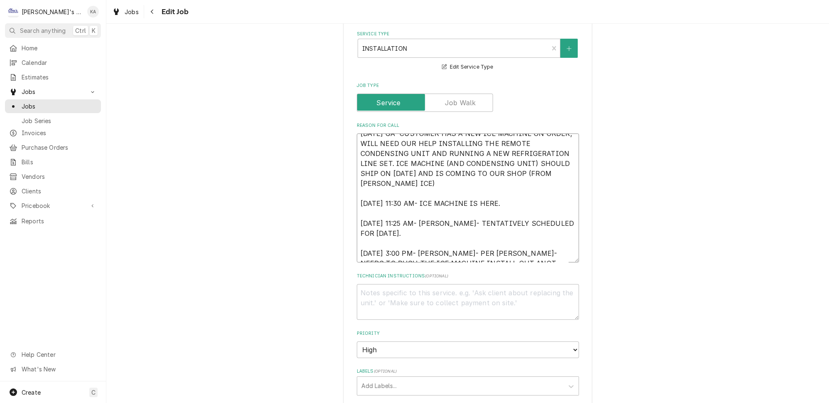
type textarea "x"
type textarea "9/15/2025 GA- CUSTOMER HAS A NEW ICE MACHINE ON ORDER, WILL NEED OUR HELP INSTA…"
type textarea "x"
type textarea "9/15/2025 GA- CUSTOMER HAS A NEW ICE MACHINE ON ORDER, WILL NEED OUR HELP INSTA…"
type textarea "x"
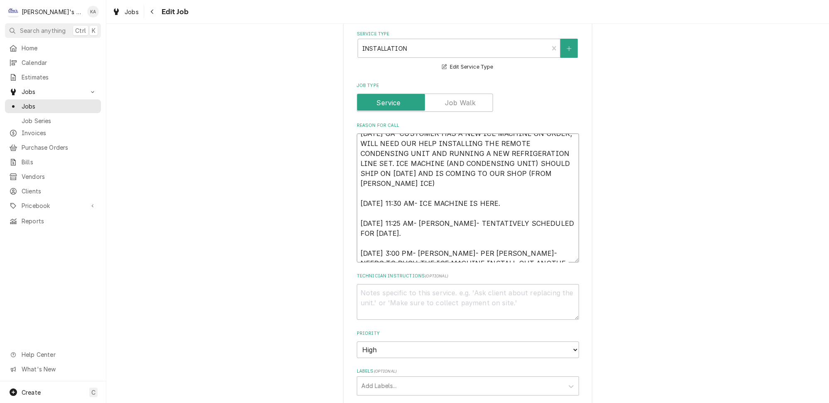
type textarea "9/15/2025 GA- CUSTOMER HAS A NEW ICE MACHINE ON ORDER, WILL NEED OUR HELP INSTA…"
type textarea "x"
type textarea "9/15/2025 GA- CUSTOMER HAS A NEW ICE MACHINE ON ORDER, WILL NEED OUR HELP INSTA…"
type textarea "x"
type textarea "9/15/2025 GA- CUSTOMER HAS A NEW ICE MACHINE ON ORDER, WILL NEED OUR HELP INSTA…"
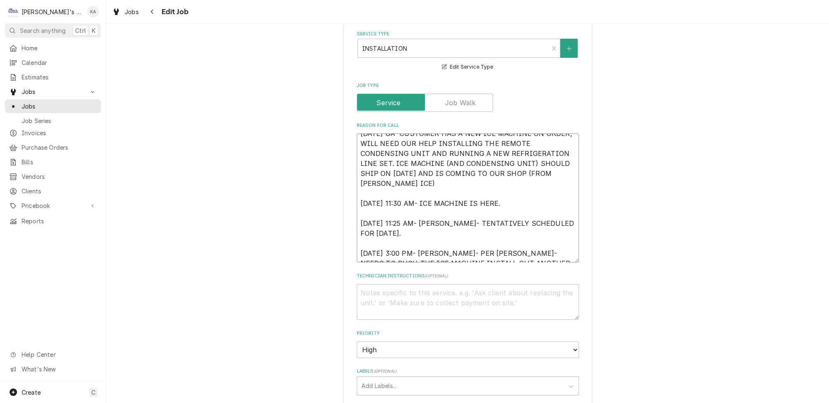
type textarea "x"
type textarea "9/15/2025 GA- CUSTOMER HAS A NEW ICE MACHINE ON ORDER, WILL NEED OUR HELP INSTA…"
type textarea "x"
type textarea "9/15/2025 GA- CUSTOMER HAS A NEW ICE MACHINE ON ORDER, WILL NEED OUR HELP INSTA…"
type textarea "x"
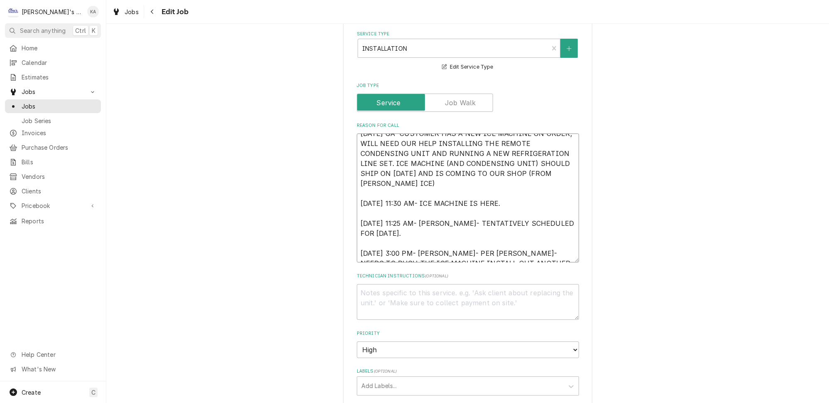
type textarea "9/15/2025 GA- CUSTOMER HAS A NEW ICE MACHINE ON ORDER, WILL NEED OUR HELP INSTA…"
type textarea "x"
type textarea "9/15/2025 GA- CUSTOMER HAS A NEW ICE MACHINE ON ORDER, WILL NEED OUR HELP INSTA…"
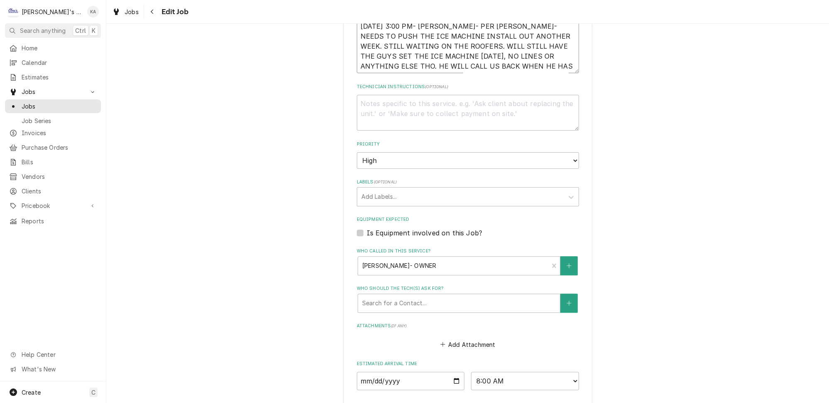
scroll to position [528, 0]
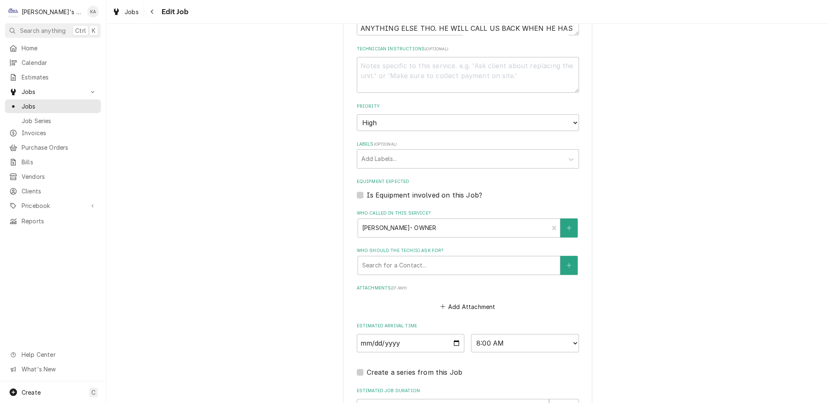
click at [367, 190] on label "Is Equipment involved on this Job?" at bounding box center [424, 195] width 115 height 10
click at [367, 190] on input "Equipment Expected" at bounding box center [478, 199] width 222 height 18
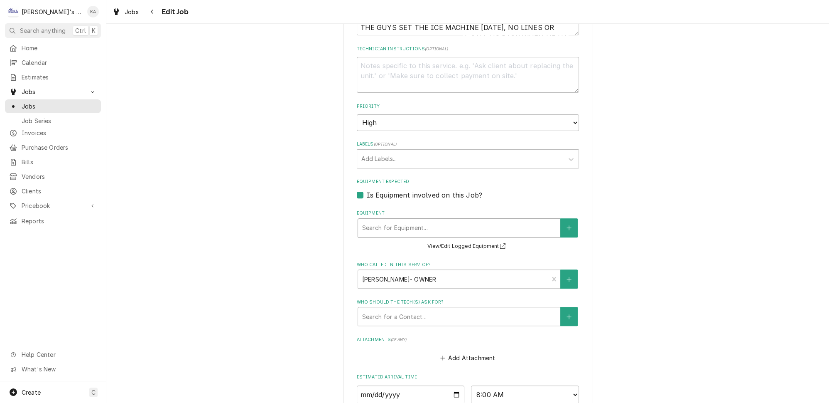
click at [410, 223] on div "Equipment" at bounding box center [459, 227] width 194 height 15
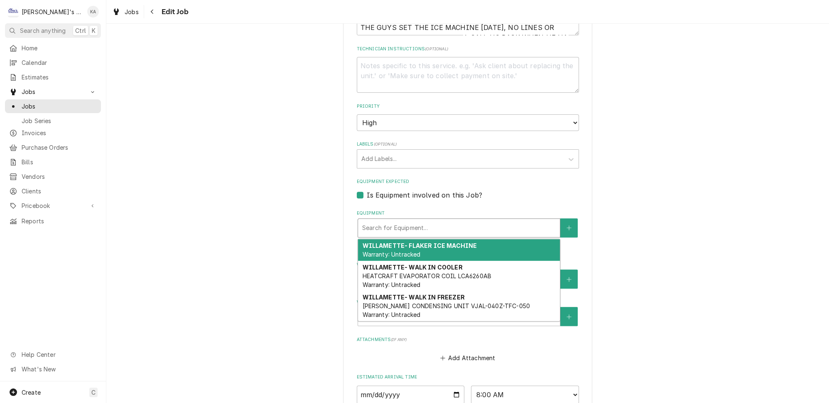
click at [439, 246] on div "WILLAMETTE- FLAKER ICE MACHINE Warranty: Untracked" at bounding box center [459, 250] width 202 height 22
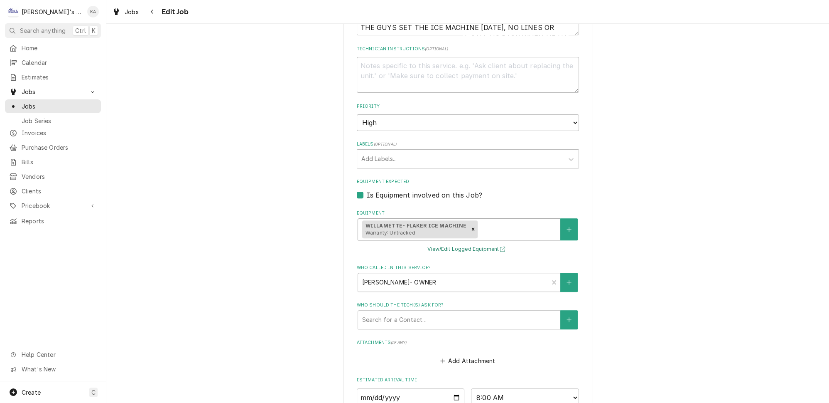
click at [457, 244] on button "View/Edit Logged Equipment" at bounding box center [467, 249] width 83 height 10
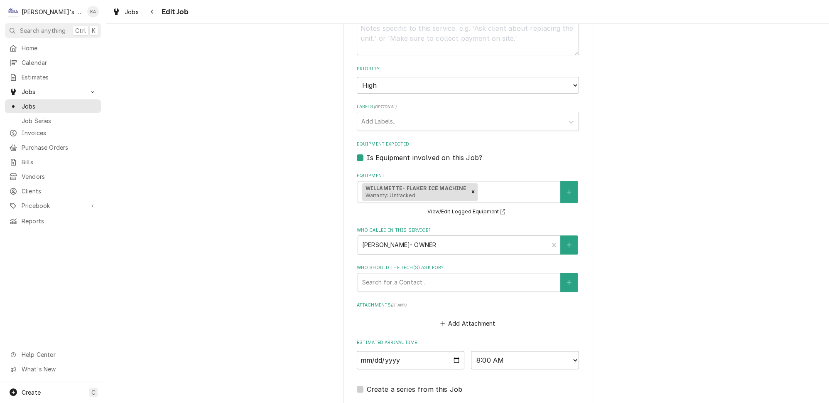
scroll to position [566, 0]
click at [473, 188] on icon "Remove [object Object]" at bounding box center [473, 191] width 6 height 6
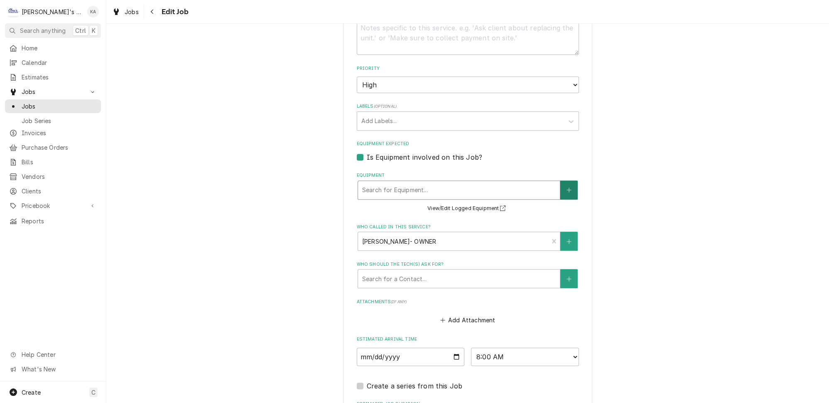
click at [560, 182] on button "Equipment" at bounding box center [568, 189] width 17 height 19
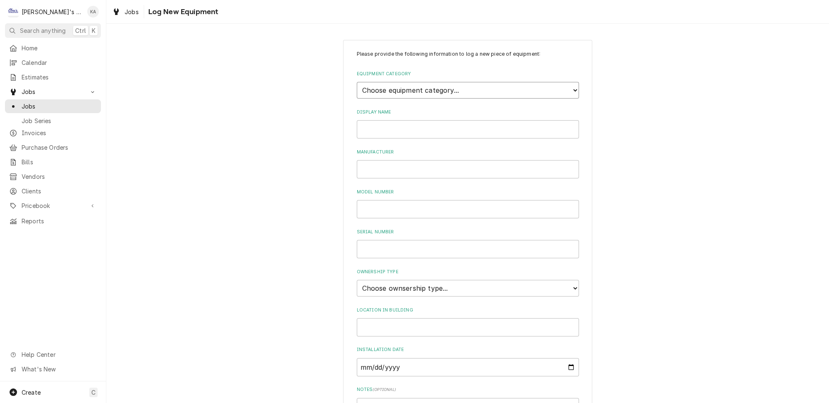
click at [451, 88] on select "Choose equipment category... Ice Machines Refrigeration HVAC Other" at bounding box center [468, 90] width 222 height 17
click at [357, 82] on select "Choose equipment category... Ice Machines Refrigeration HVAC Other" at bounding box center [468, 90] width 222 height 17
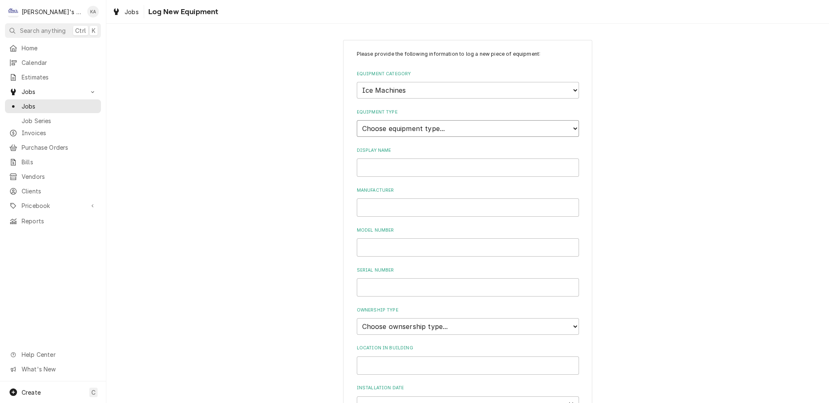
click at [402, 123] on select "Choose equipment type... Ice Bin Ice Dispenser Ice Maker Ice Merchandiser" at bounding box center [468, 128] width 222 height 17
click at [357, 120] on select "Choose equipment type... Ice Bin Ice Dispenser Ice Maker Ice Merchandiser" at bounding box center [468, 128] width 222 height 17
click at [377, 166] on input "Display Name" at bounding box center [468, 167] width 222 height 18
click at [372, 199] on input "Manufacturer" at bounding box center [468, 207] width 222 height 18
click at [366, 243] on input "Model Number" at bounding box center [468, 247] width 222 height 18
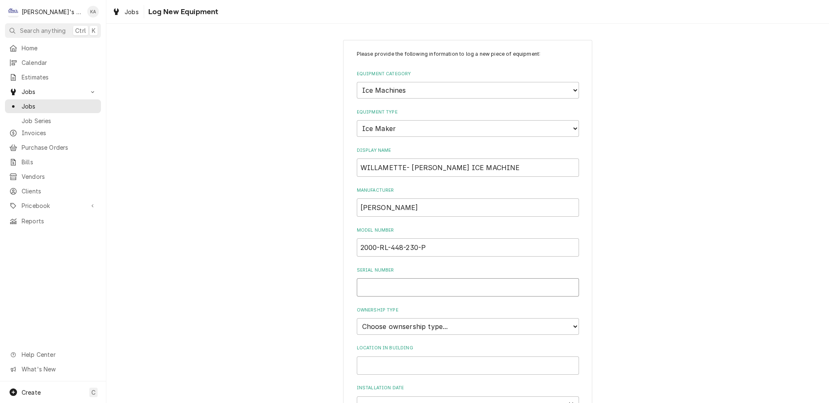
click at [401, 284] on input "Serial Number" at bounding box center [468, 287] width 222 height 18
click at [479, 318] on select "Choose ownsership type... Unknown Owned Leased Rented" at bounding box center [468, 326] width 222 height 17
click at [357, 318] on select "Choose ownsership type... Unknown Owned Leased Rented" at bounding box center [468, 326] width 222 height 17
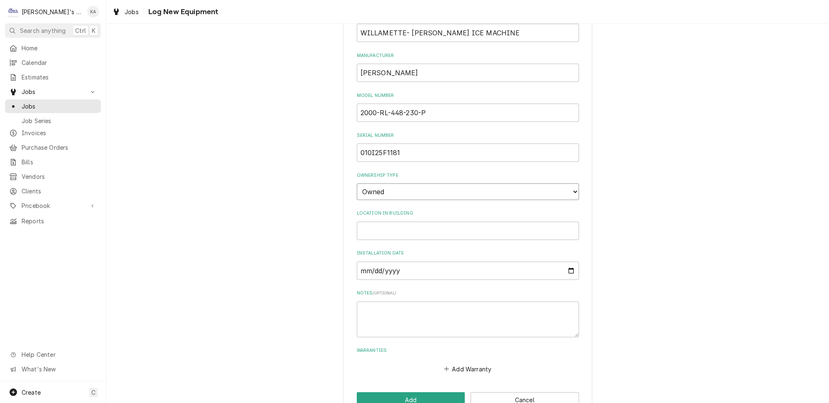
scroll to position [145, 0]
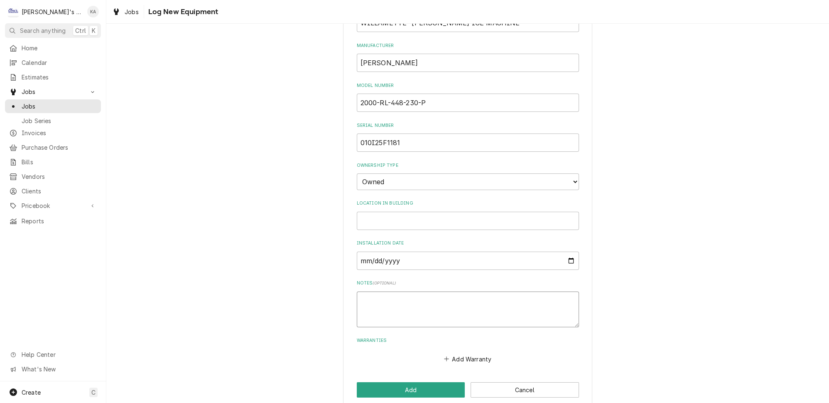
click at [365, 291] on textarea "Notes ( optional )" at bounding box center [468, 309] width 222 height 36
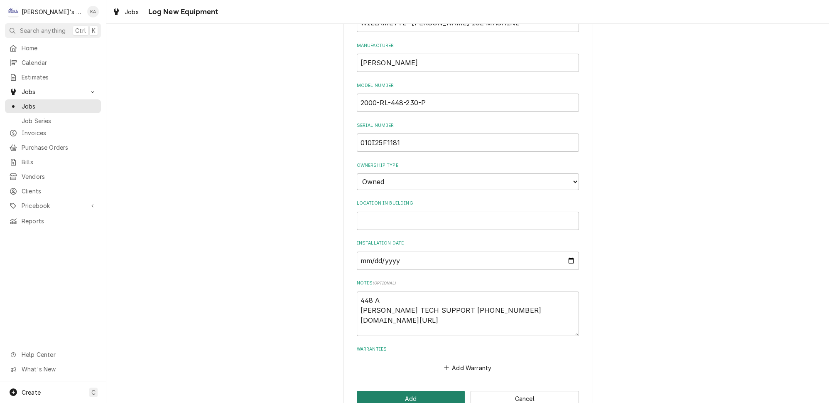
click at [414, 391] on button "Add" at bounding box center [411, 398] width 108 height 15
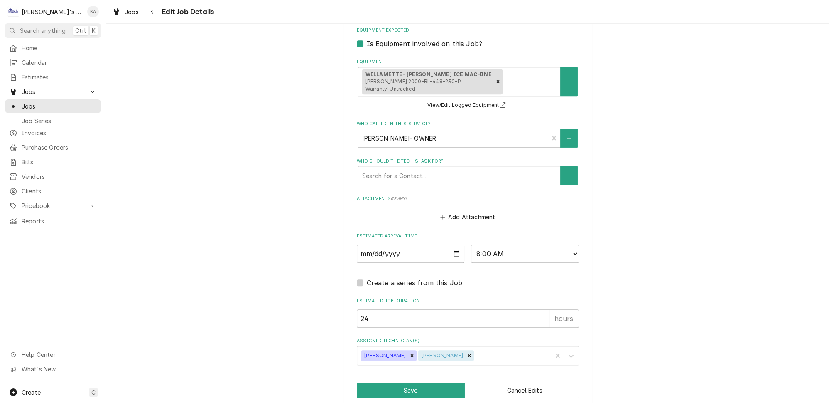
scroll to position [681, 0]
click at [405, 381] on button "Save" at bounding box center [411, 388] width 108 height 15
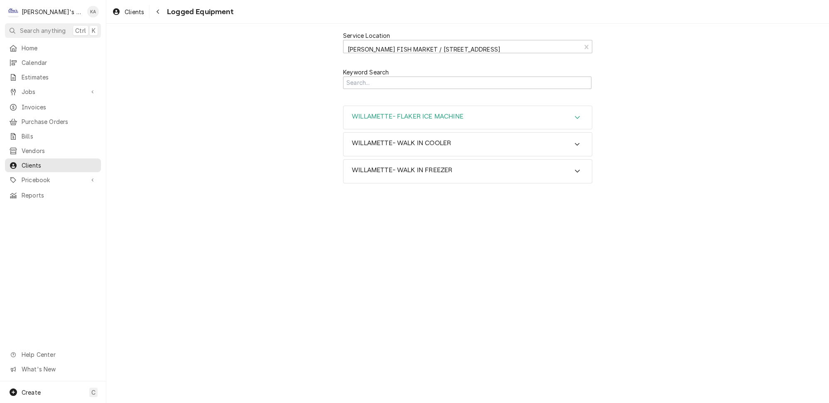
click at [575, 114] on icon "Accordion Header" at bounding box center [578, 117] width 6 height 7
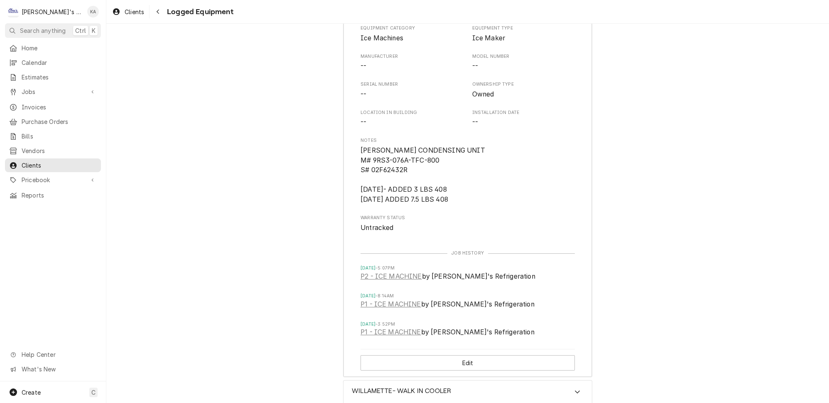
scroll to position [113, 0]
click at [473, 355] on button "Edit" at bounding box center [468, 362] width 214 height 15
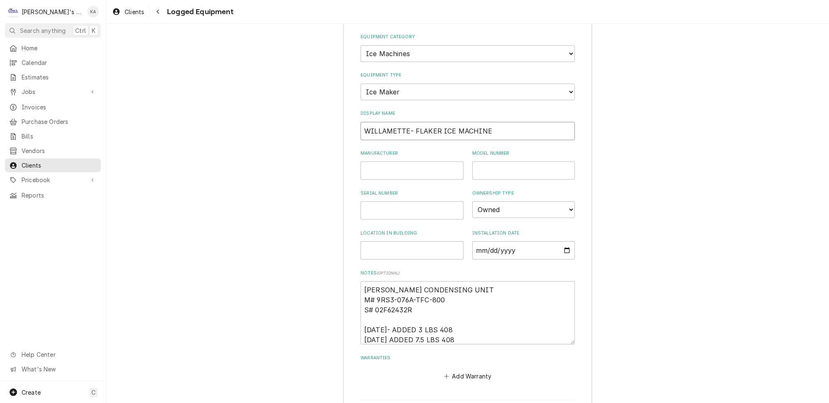
click at [363, 122] on input "WILLAMETTE- FLAKER ICE MACHINE" at bounding box center [468, 131] width 214 height 18
type textarea "x"
type input "*WILLAMETTE- FLAKER ICE MACHINE"
type textarea "x"
type input "**WILLAMETTE- FLAKER ICE MACHINE"
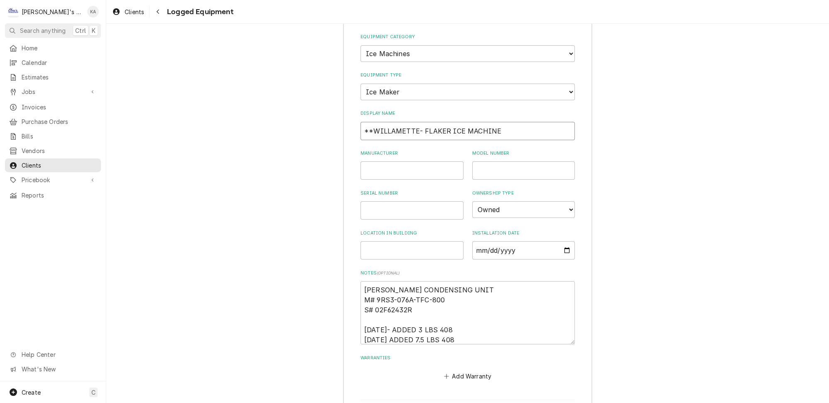
type textarea "x"
type input "** WILLAMETTE- FLAKER ICE MACHINE"
type textarea "x"
type input "** MWILLAMETTE- FLAKER ICE MACHINE"
type textarea "x"
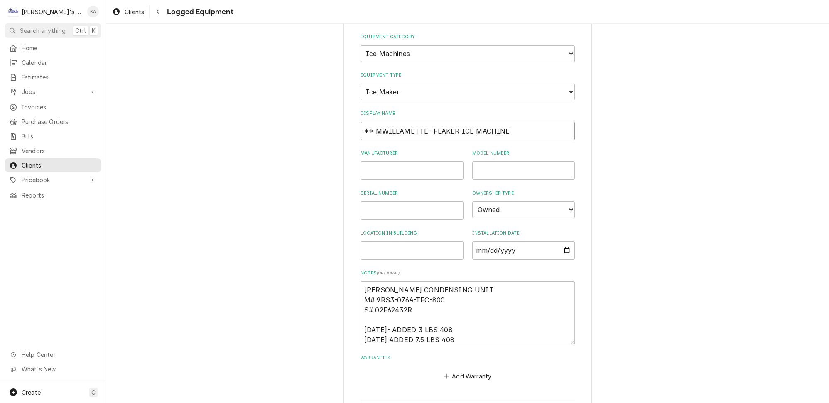
type input "** MAWILLAMETTE- FLAKER ICE MACHINE"
type textarea "x"
type input "** MACWILLAMETTE- FLAKER ICE MACHINE"
type textarea "x"
type input "** MACHWILLAMETTE- FLAKER ICE MACHINE"
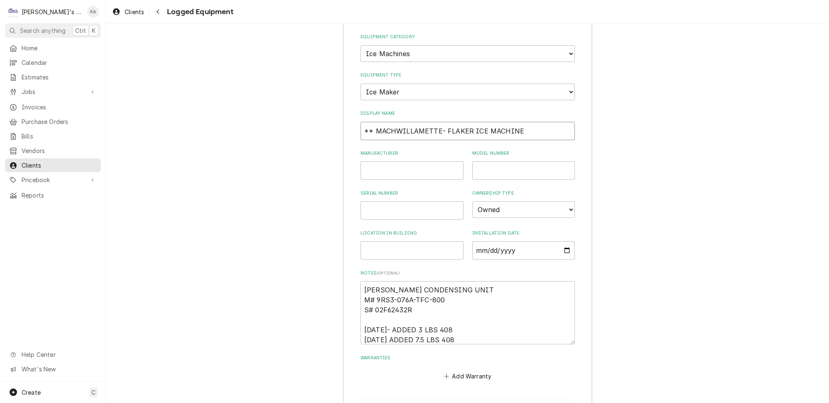
type textarea "x"
type input "** MACHIWILLAMETTE- FLAKER ICE MACHINE"
type textarea "x"
type input "** MACHINWILLAMETTE- FLAKER ICE MACHINE"
type textarea "x"
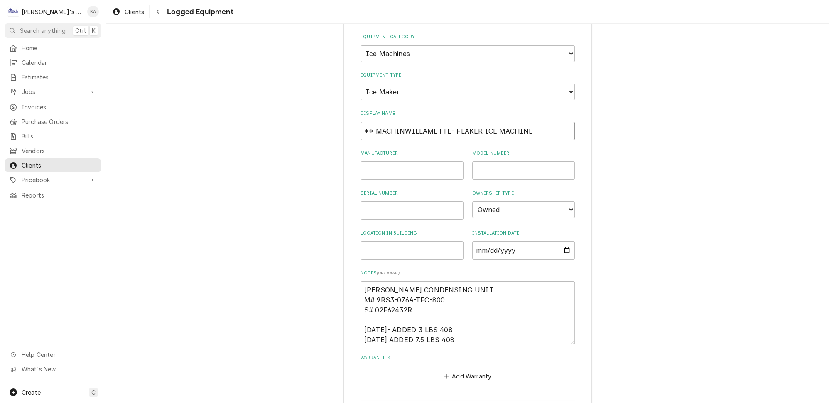
type input "** MACHINEWILLAMETTE- FLAKER ICE MACHINE"
type textarea "x"
type input "** MACHINE WILLAMETTE- FLAKER ICE MACHINE"
type textarea "x"
type input "** MACHINE RWILLAMETTE- FLAKER ICE MACHINE"
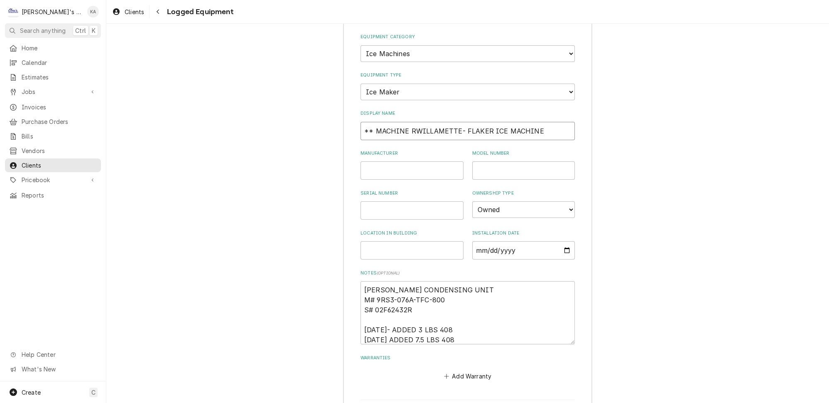
type textarea "x"
type input "** MACHINE REWILLAMETTE- FLAKER ICE MACHINE"
type textarea "x"
type input "** MACHINE REPWILLAMETTE- FLAKER ICE MACHINE"
type textarea "x"
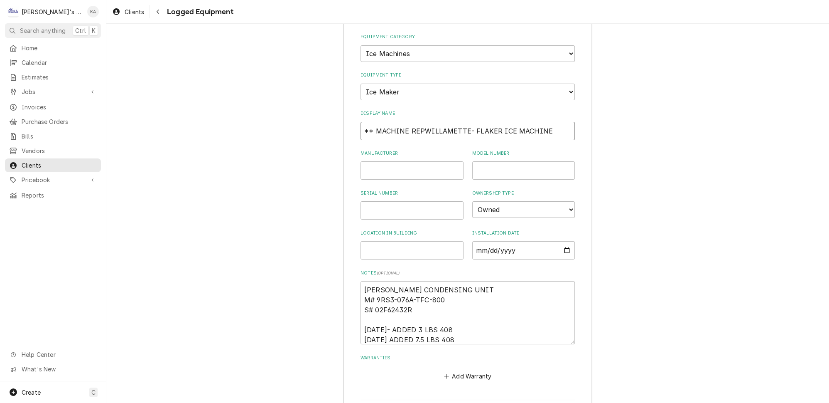
type input "** MACHINE REPLWILLAMETTE- FLAKER ICE MACHINE"
type textarea "x"
type input "** MACHINE REPLAWILLAMETTE- FLAKER ICE MACHINE"
type textarea "x"
type input "** MACHINE REPLACWILLAMETTE- FLAKER ICE MACHINE"
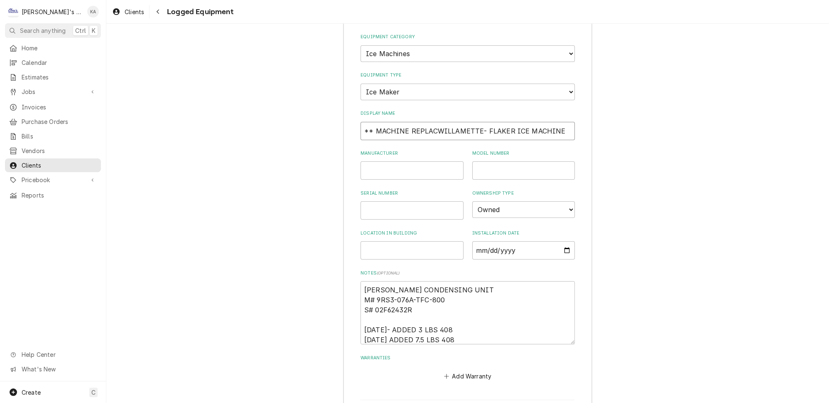
type textarea "x"
type input "** MACHINE REPLACEWILLAMETTE- FLAKER ICE MACHINE"
type textarea "x"
type input "** MACHINE REPLACEDWILLAMETTE- FLAKER ICE MACHINE"
type textarea "x"
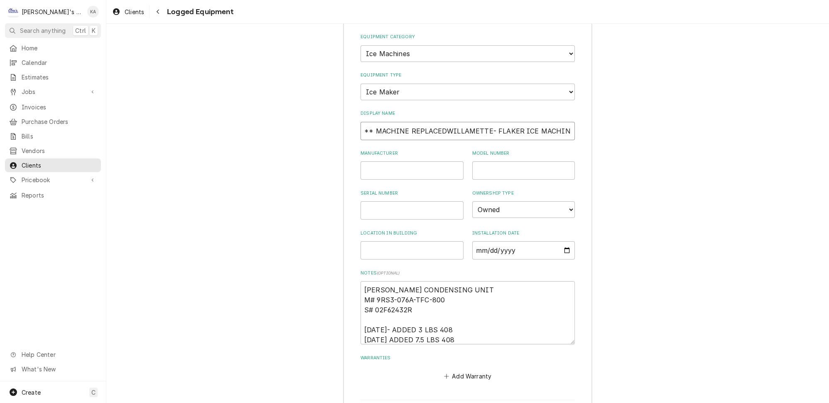
type input "** MACHINE REPLACED WILLAMETTE- FLAKER ICE MACHINE"
type textarea "x"
type input "** MACHINE REPLACED 1WILLAMETTE- FLAKER ICE MACHINE"
type textarea "x"
type input "** MACHINE REPLACED 10WILLAMETTE- FLAKER ICE MACHINE"
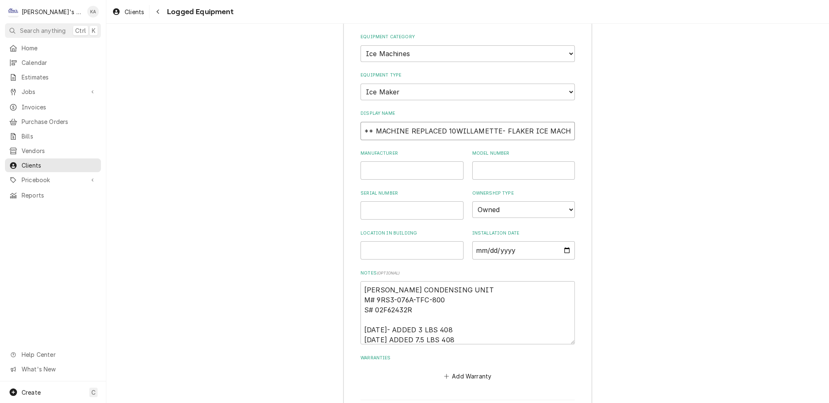
type textarea "x"
type input "** MACHINE REPLACED 10/WILLAMETTE- FLAKER ICE MACHINE"
type textarea "x"
type input "** MACHINE REPLACED 10/2WILLAMETTE- FLAKER ICE MACHINE"
type textarea "x"
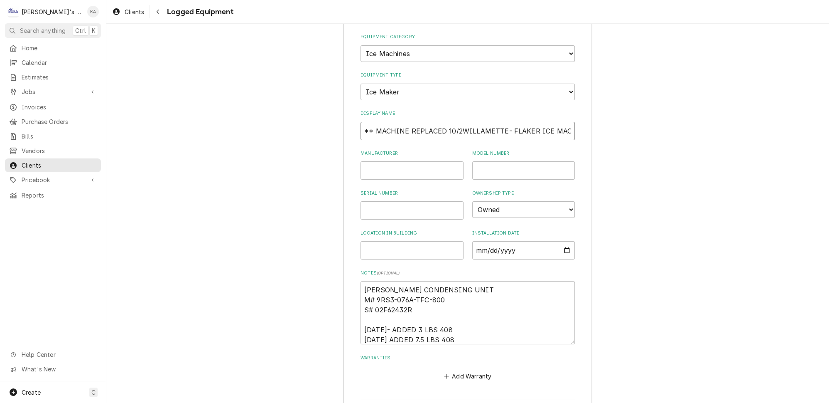
type input "** MACHINE REPLACED 10/20WILLAMETTE- FLAKER ICE MACHINE"
type textarea "x"
type input "** MACHINE REPLACED 10/202WILLAMETTE- FLAKER ICE MACHINE"
type textarea "x"
type input "** MACHINE REPLACED 10/2025WILLAMETTE- FLAKER ICE MACHINE"
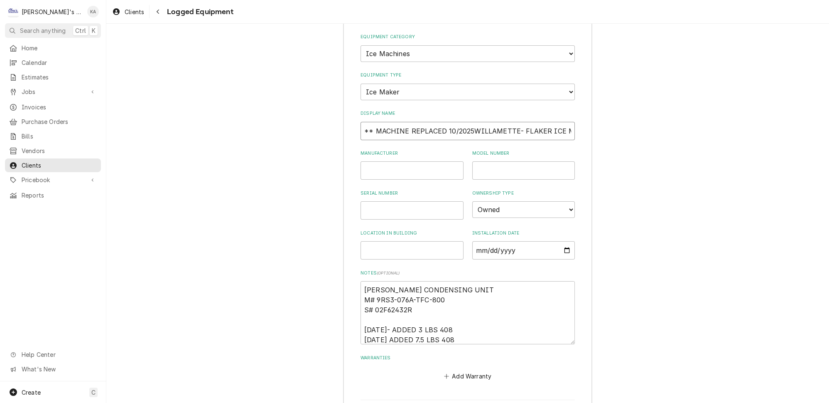
type textarea "x"
type input "** MACHINE REPLACED 10/2025 WILLAMETTE- FLAKER ICE MACHINE"
type textarea "x"
type input "** MACHINE REPLACED 10/2025 *WILLAMETTE- FLAKER ICE MACHINE"
type textarea "x"
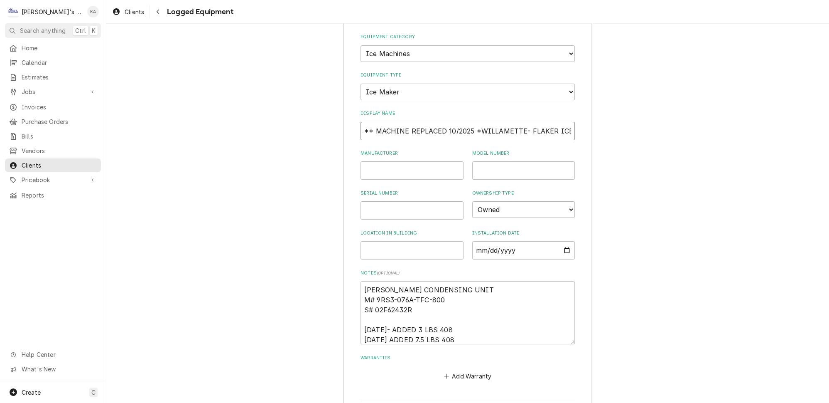
type input "** MACHINE REPLACED 10/2025 **WILLAMETTE- FLAKER ICE MACHINE"
type textarea "x"
type input "** MACHINE REPLACED 10/2025 ** WILLAMETTE- FLAKER ICE MACHINE"
type textarea "x"
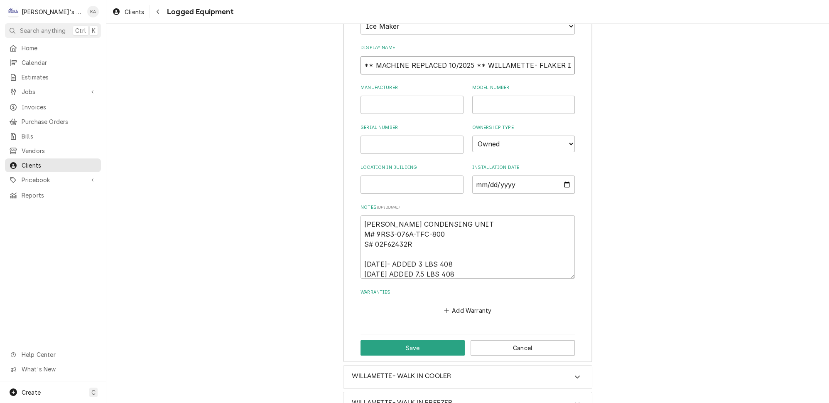
scroll to position [179, 0]
type input "** MACHINE REPLACED 10/2025 ** WILLAMETTE- FLAKER ICE MACHINE"
click at [416, 339] on button "Save" at bounding box center [413, 346] width 104 height 15
type textarea "x"
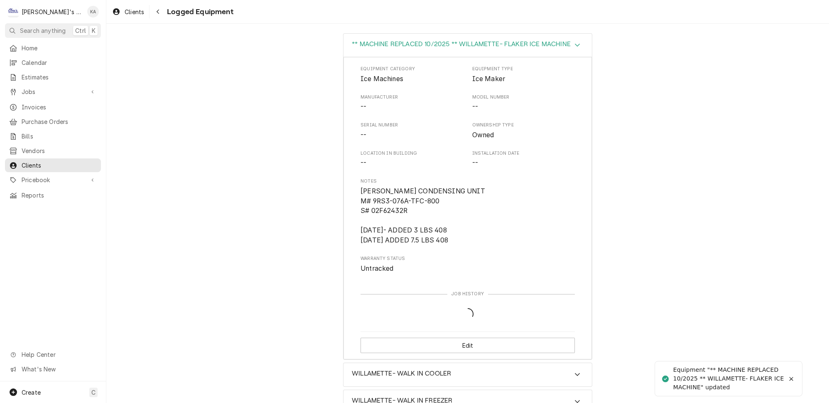
scroll to position [133, 0]
